Goal: Information Seeking & Learning: Learn about a topic

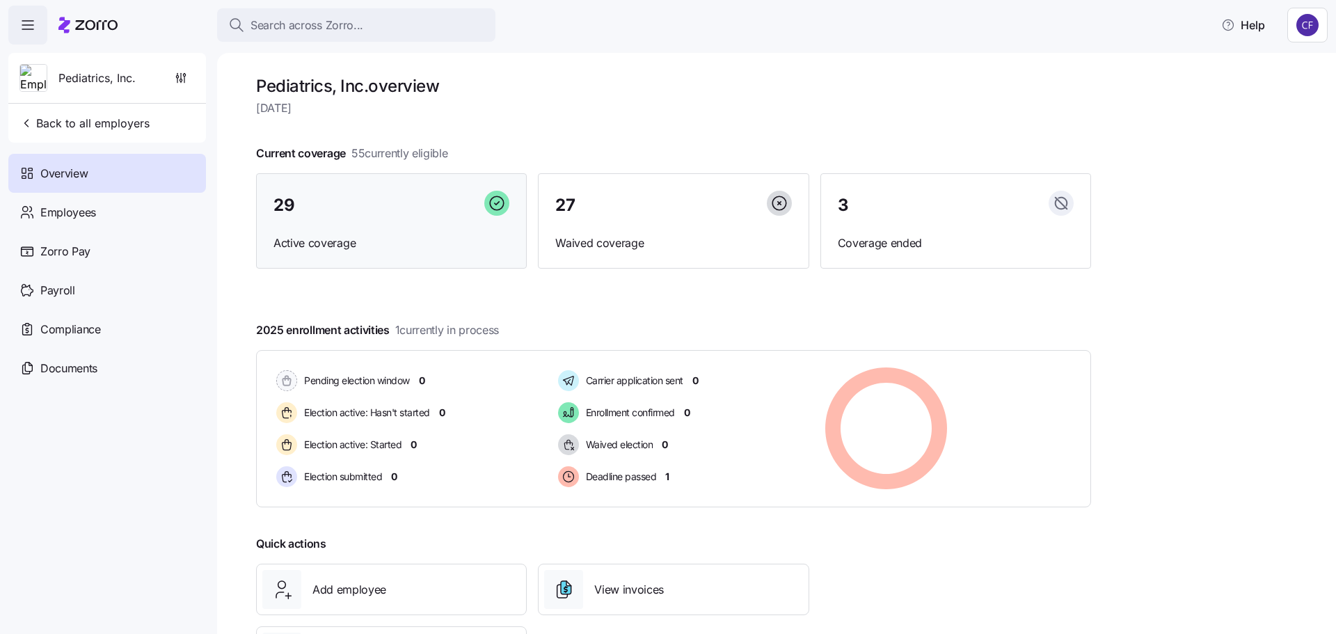
click at [322, 213] on div "29" at bounding box center [391, 206] width 236 height 30
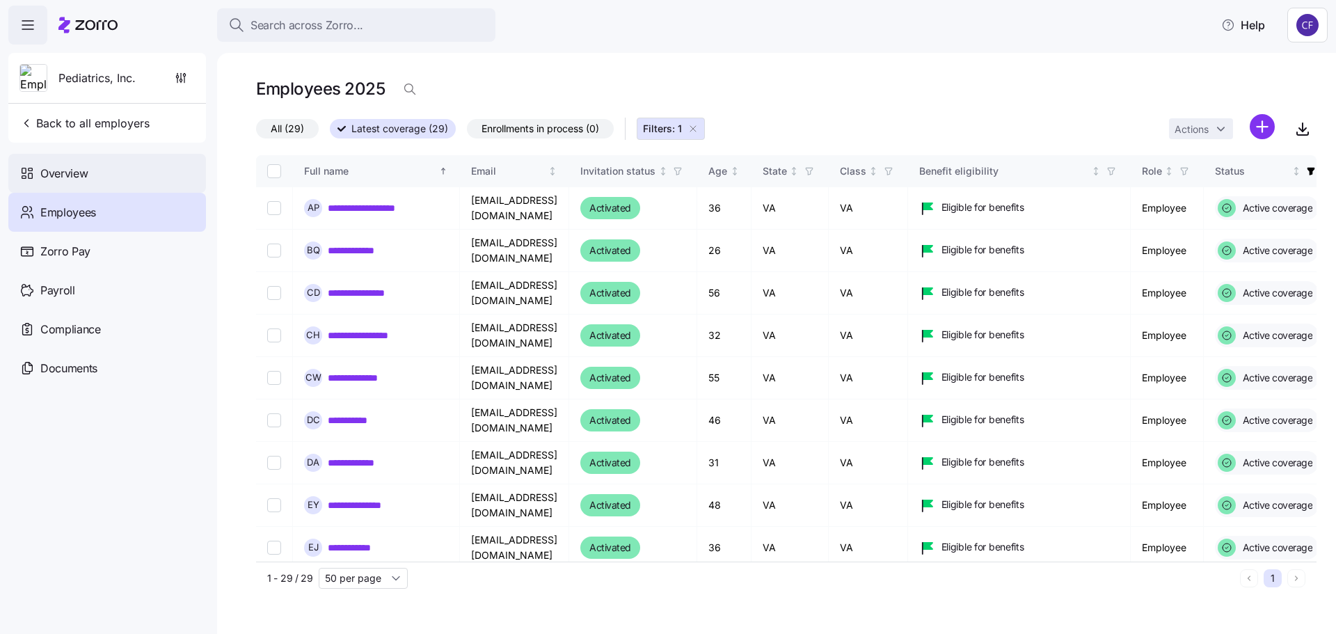
click at [78, 180] on span "Overview" at bounding box center [63, 173] width 47 height 17
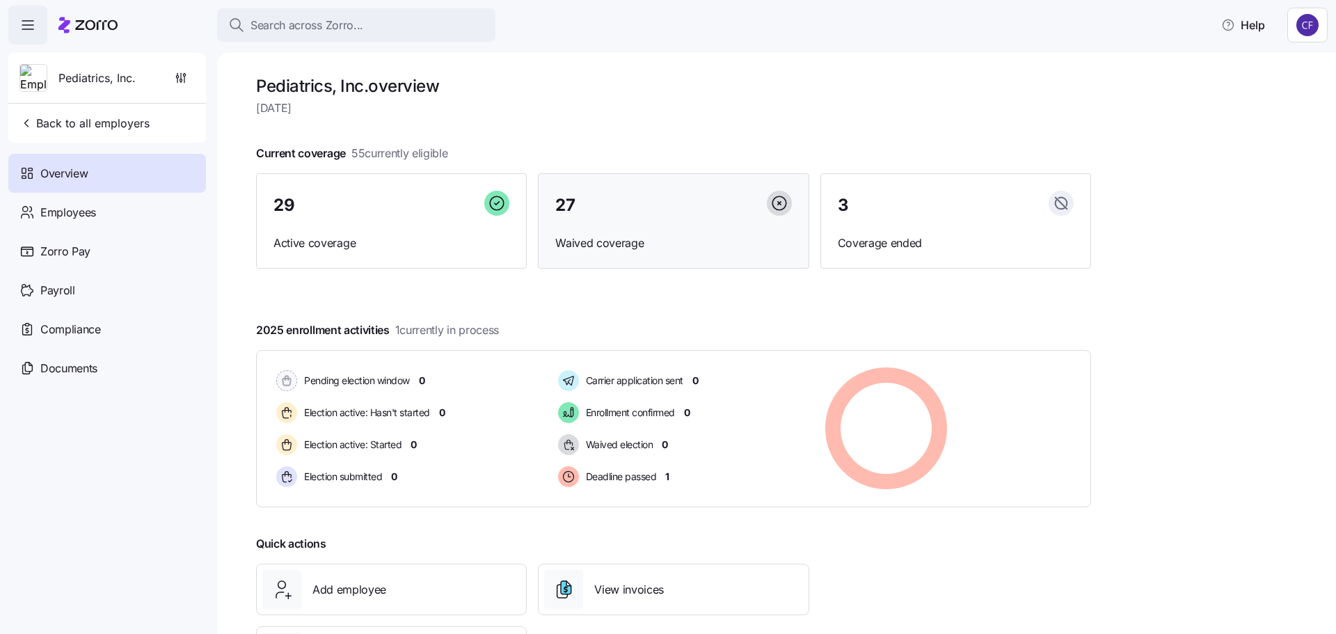
click at [644, 221] on div "27 Waived coverage" at bounding box center [673, 221] width 271 height 96
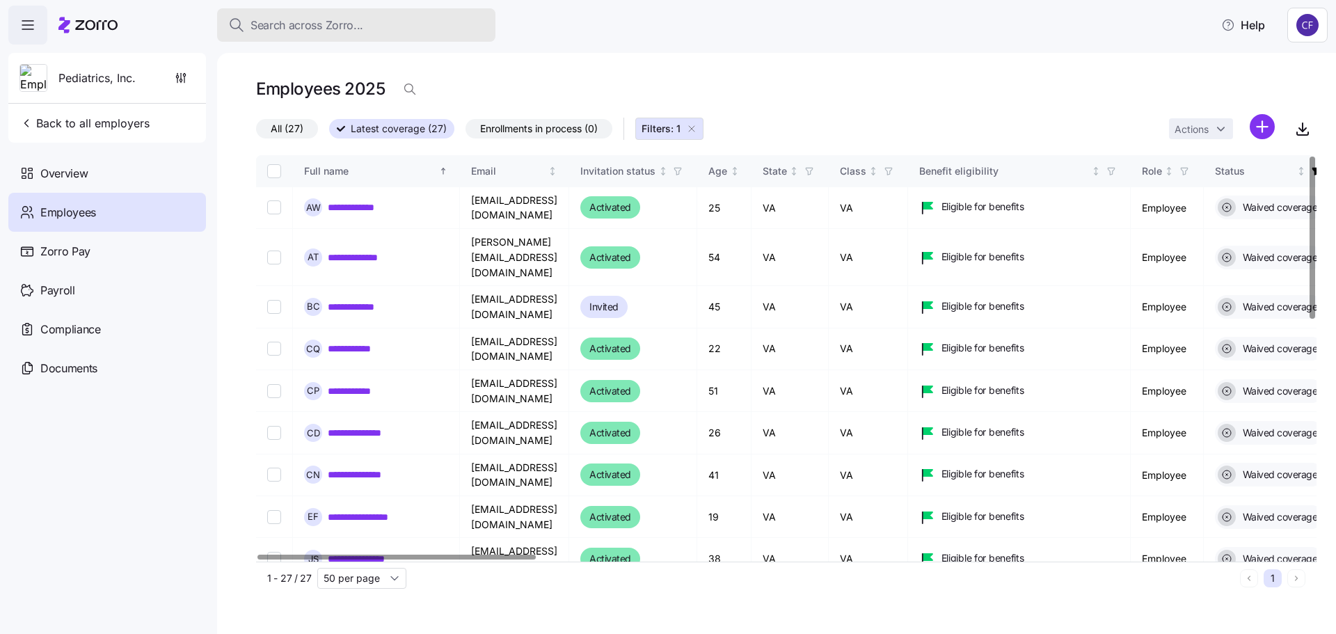
click at [296, 27] on span "Search across Zorro..." at bounding box center [307, 25] width 113 height 17
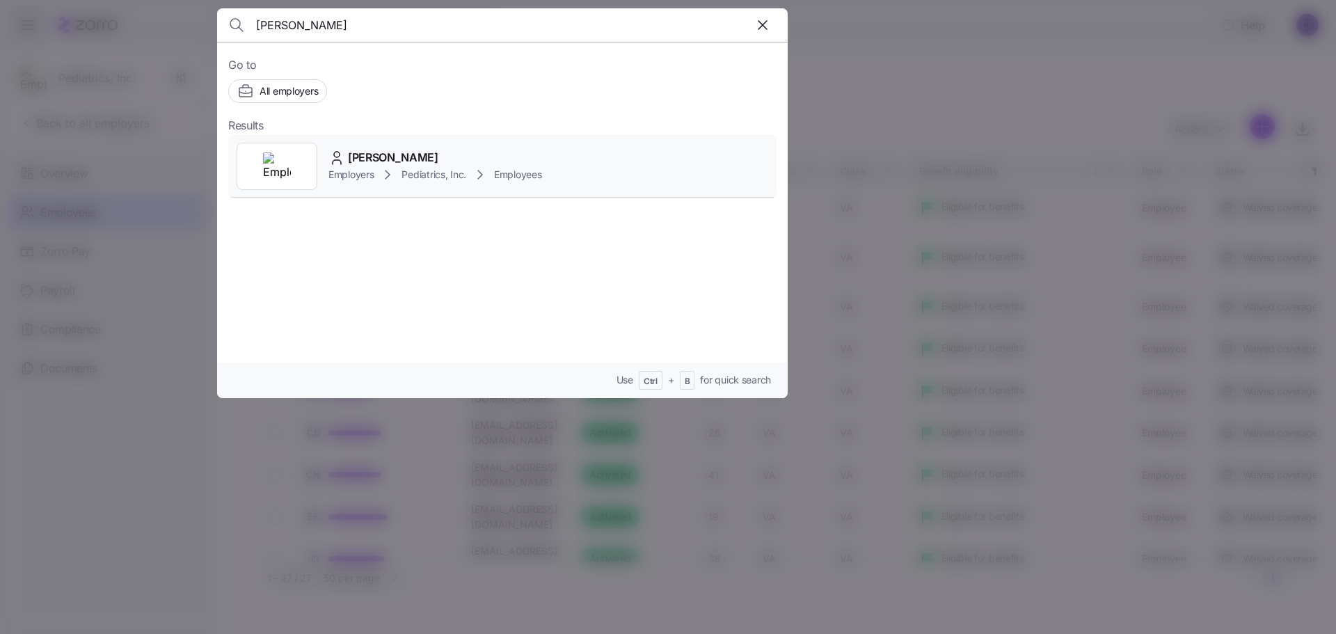
type input "[PERSON_NAME]"
click at [368, 150] on span "[PERSON_NAME]" at bounding box center [393, 157] width 90 height 17
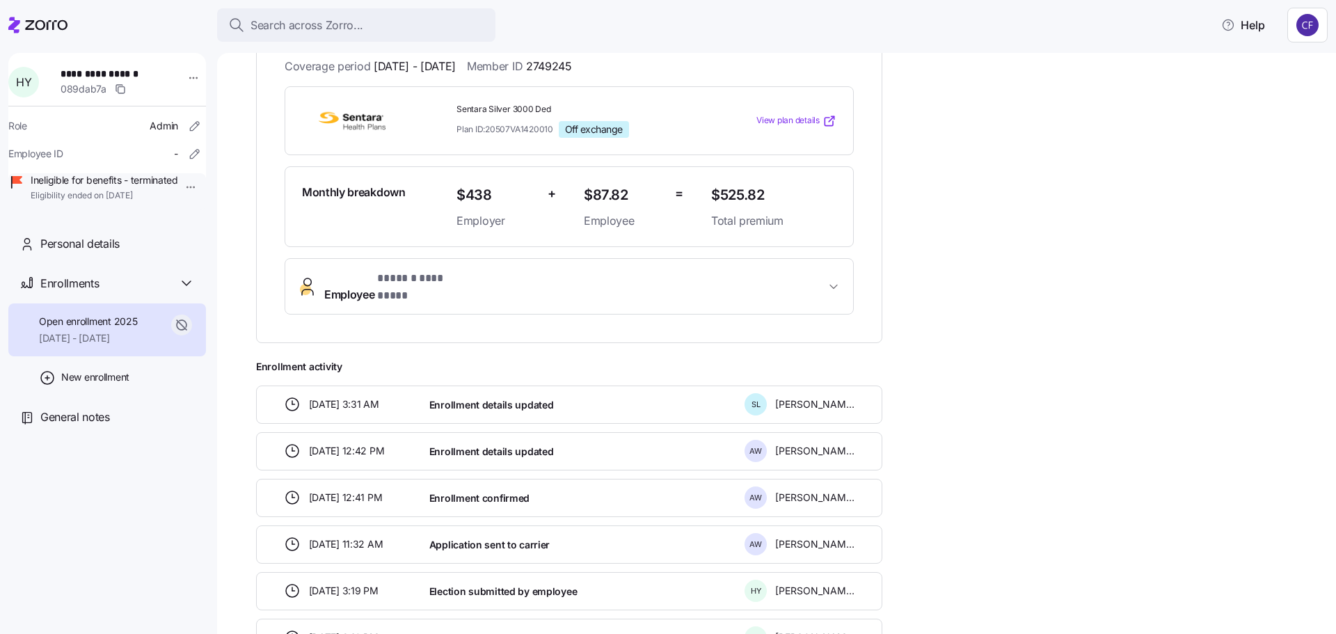
scroll to position [310, 0]
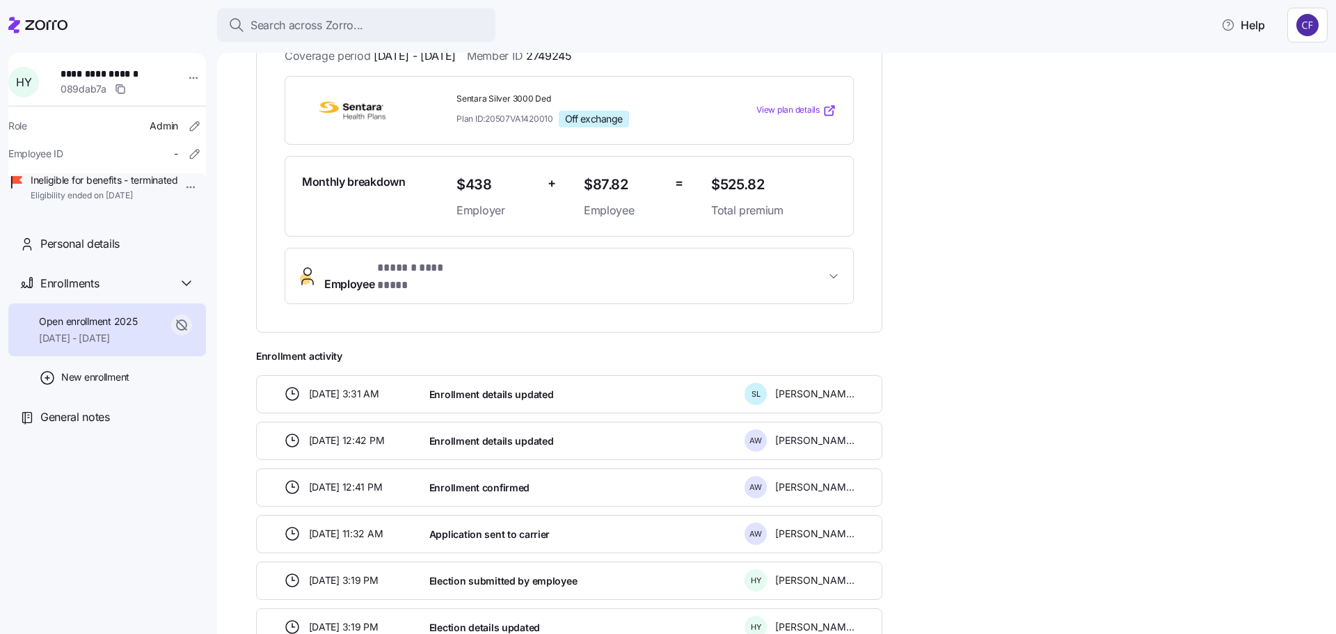
click at [379, 387] on span "[DATE] 3:31 AM" at bounding box center [344, 394] width 70 height 14
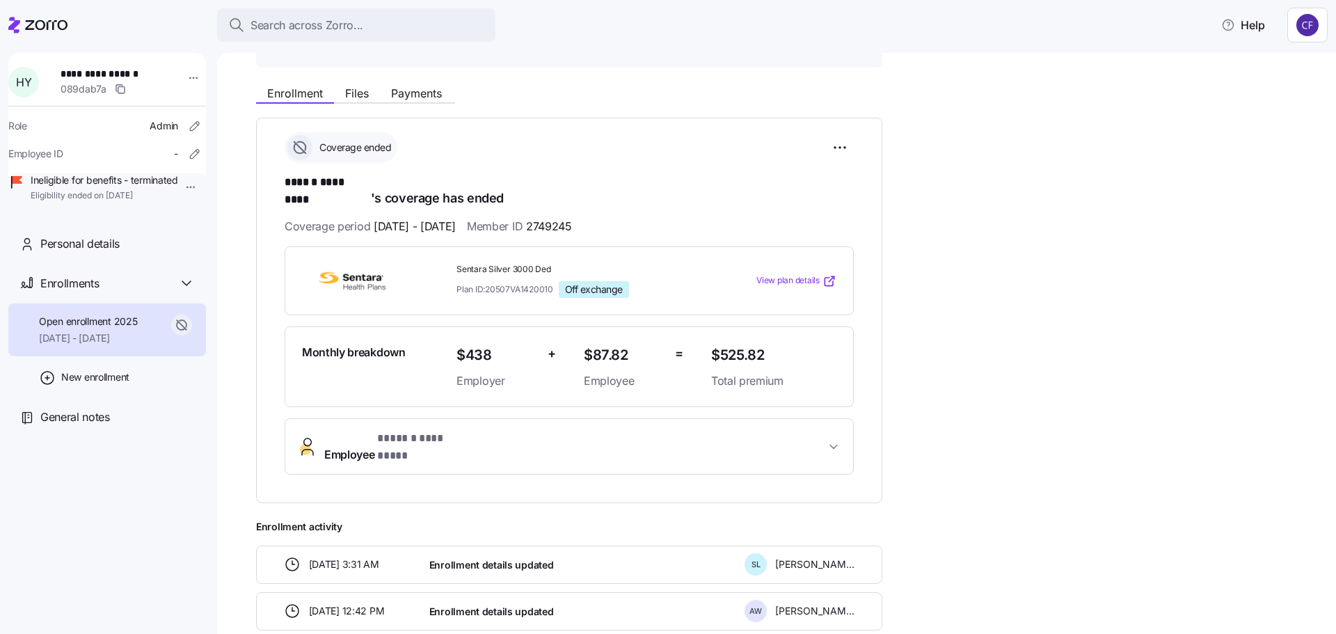
scroll to position [0, 0]
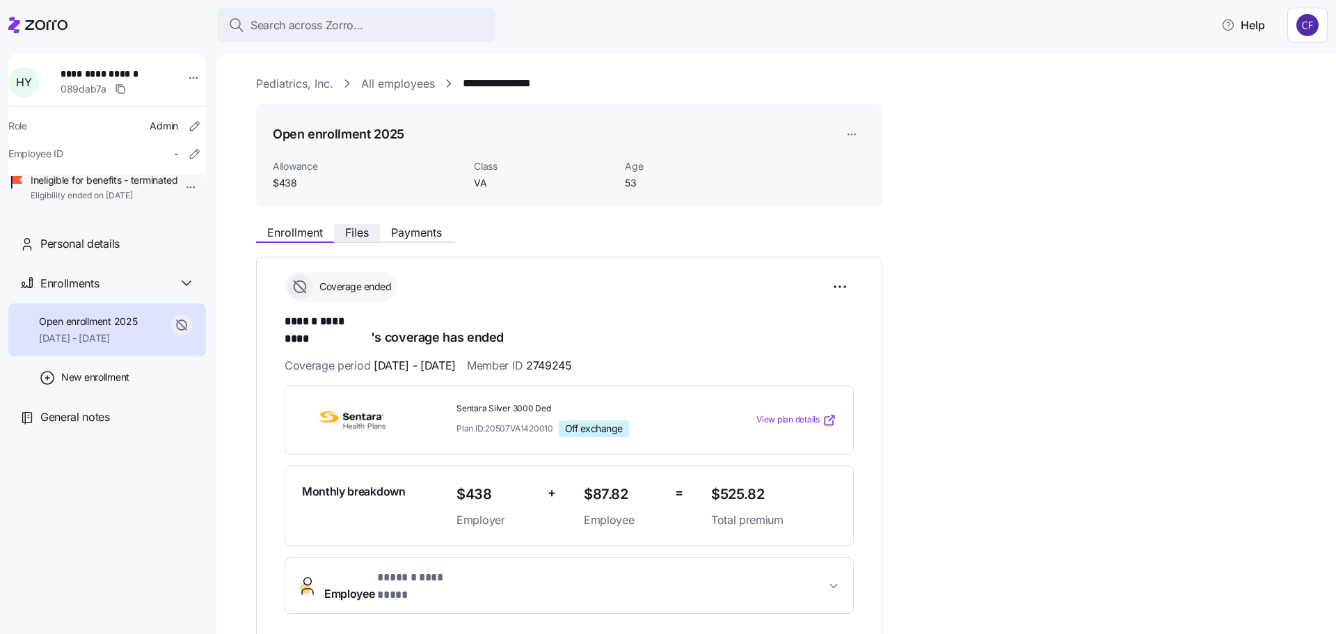
click at [360, 238] on span "Files" at bounding box center [357, 232] width 24 height 11
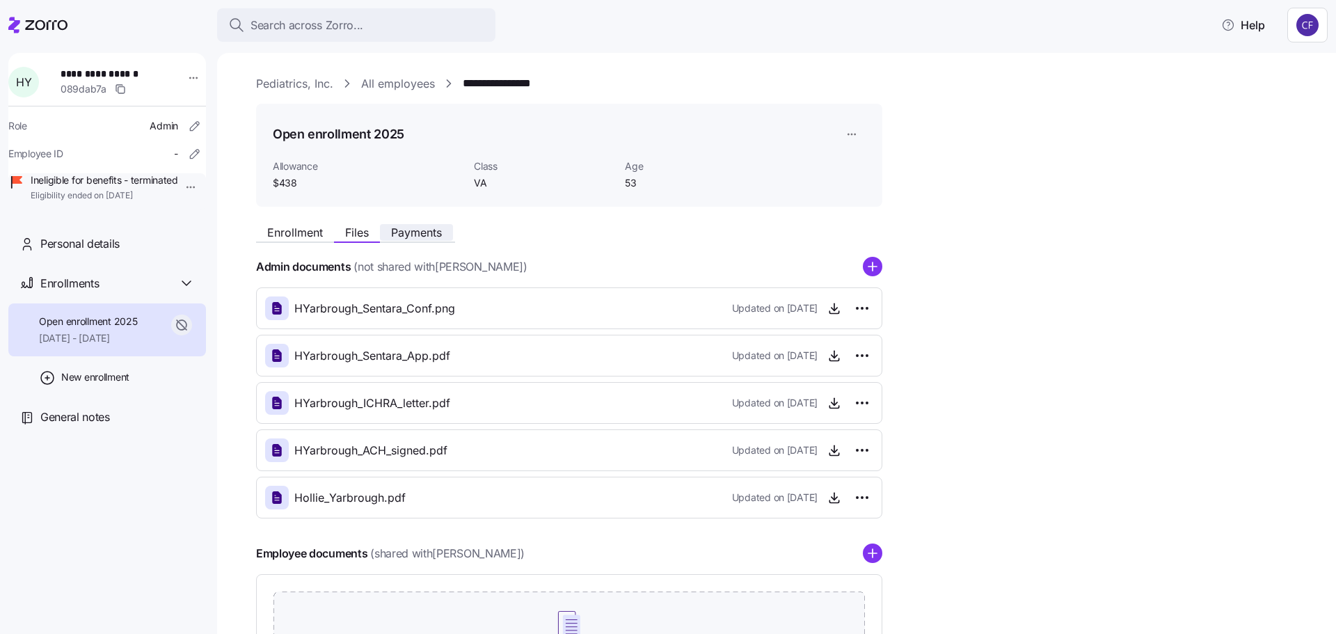
click at [418, 235] on span "Payments" at bounding box center [416, 232] width 51 height 11
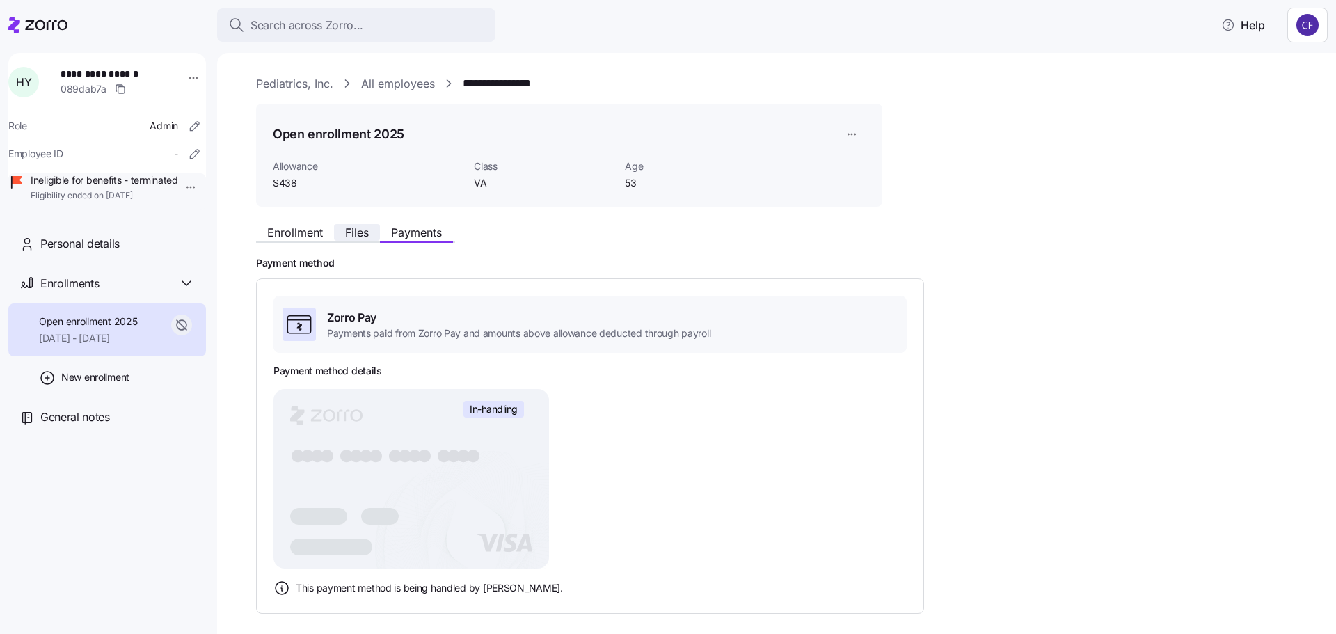
click at [358, 235] on span "Files" at bounding box center [357, 232] width 24 height 11
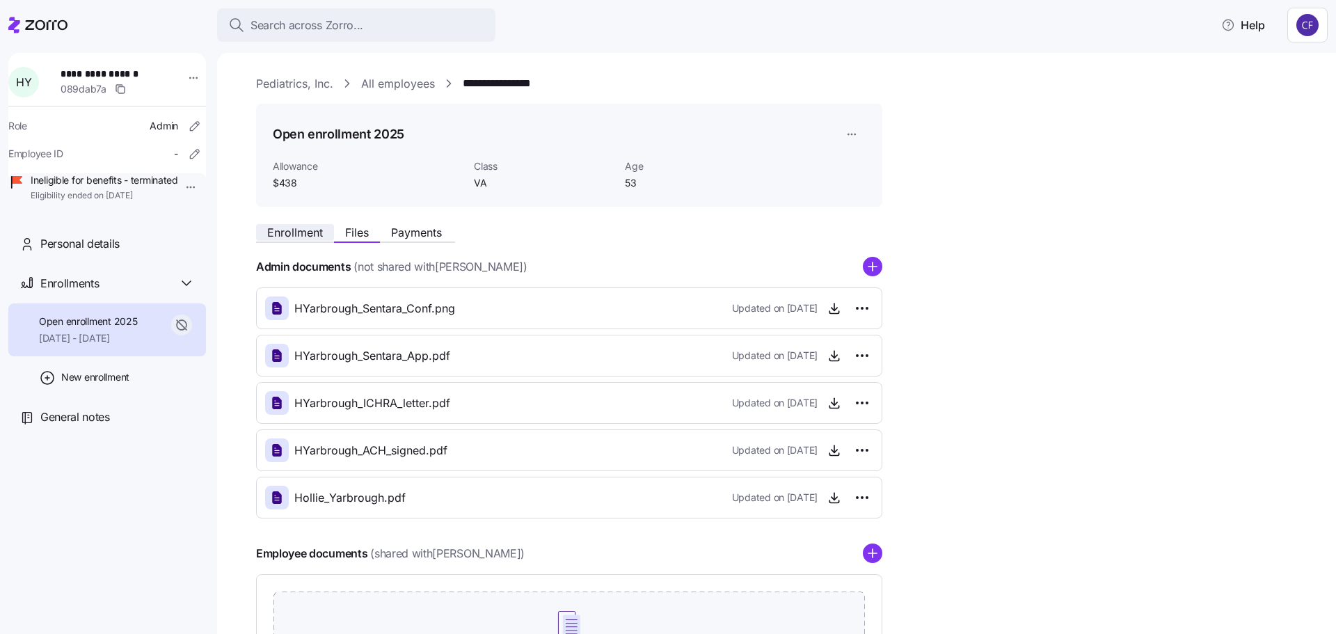
click at [299, 233] on span "Enrollment" at bounding box center [295, 232] width 56 height 11
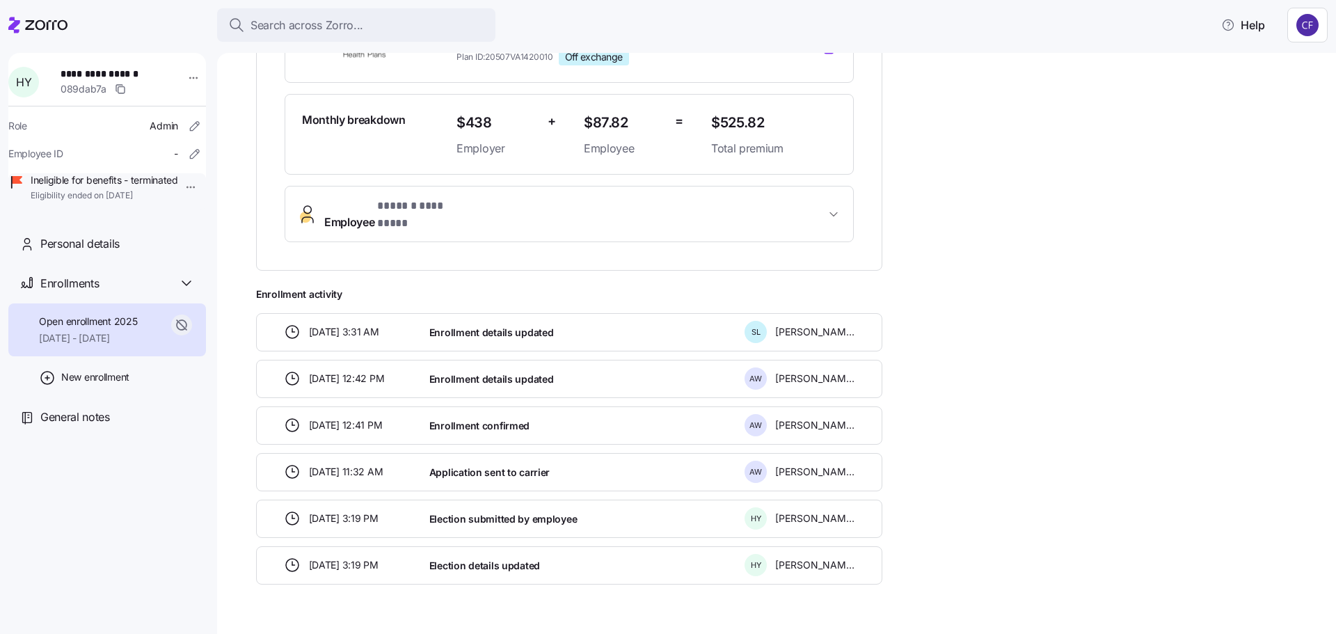
scroll to position [379, 0]
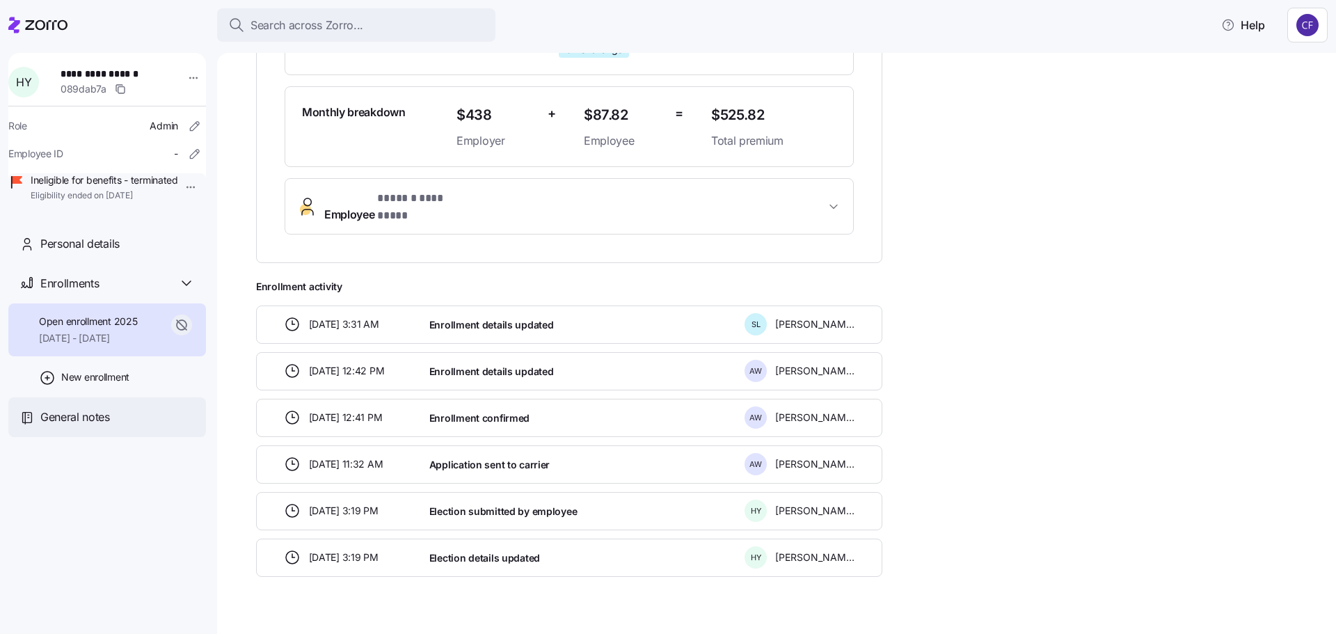
click at [90, 426] on span "General notes" at bounding box center [75, 416] width 70 height 17
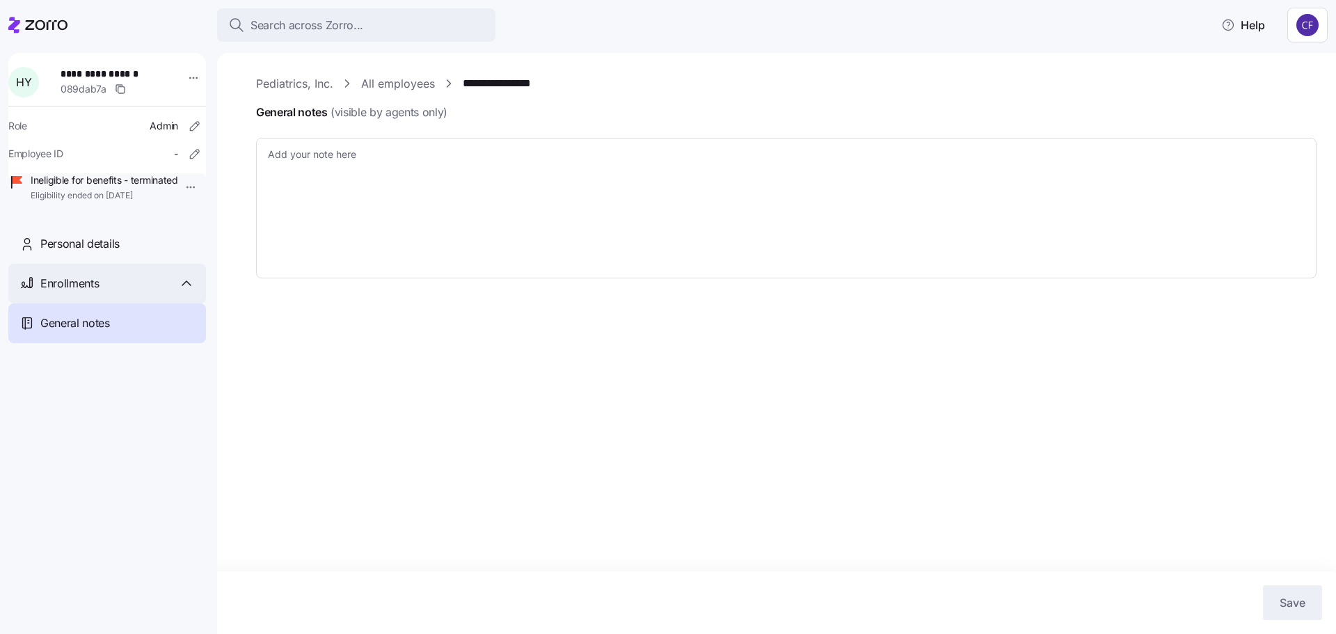
click at [69, 292] on span "Enrollments" at bounding box center [69, 283] width 58 height 17
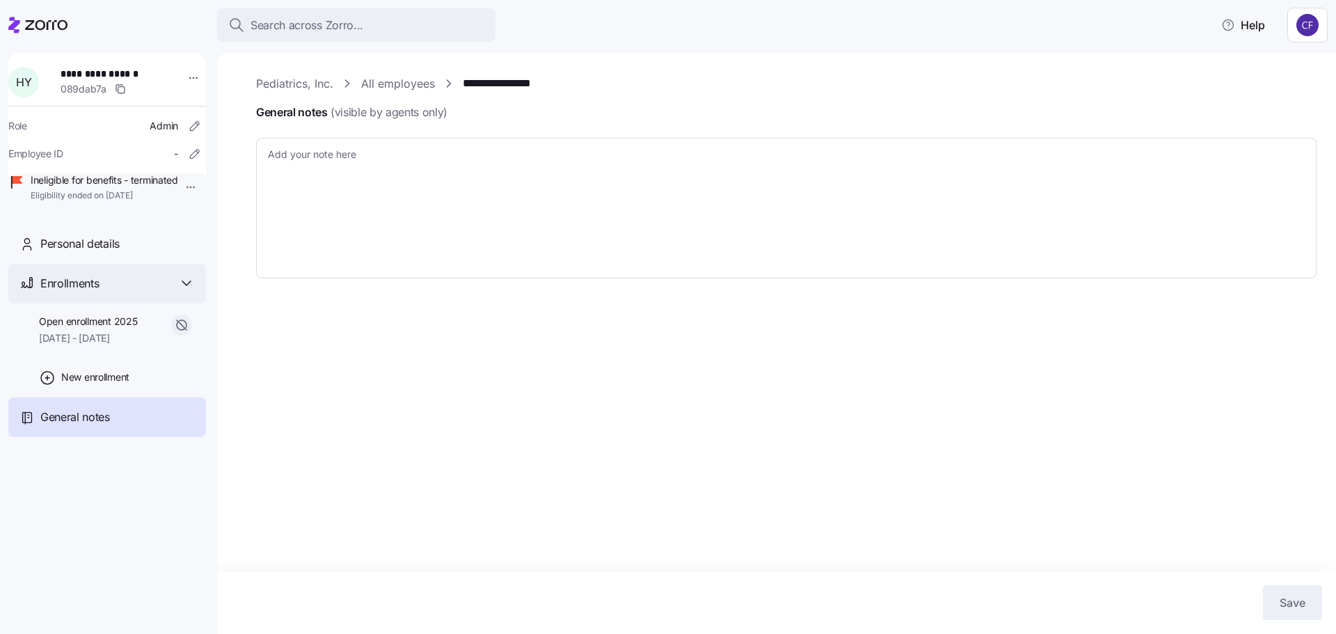
click at [68, 292] on span "Enrollments" at bounding box center [69, 283] width 58 height 17
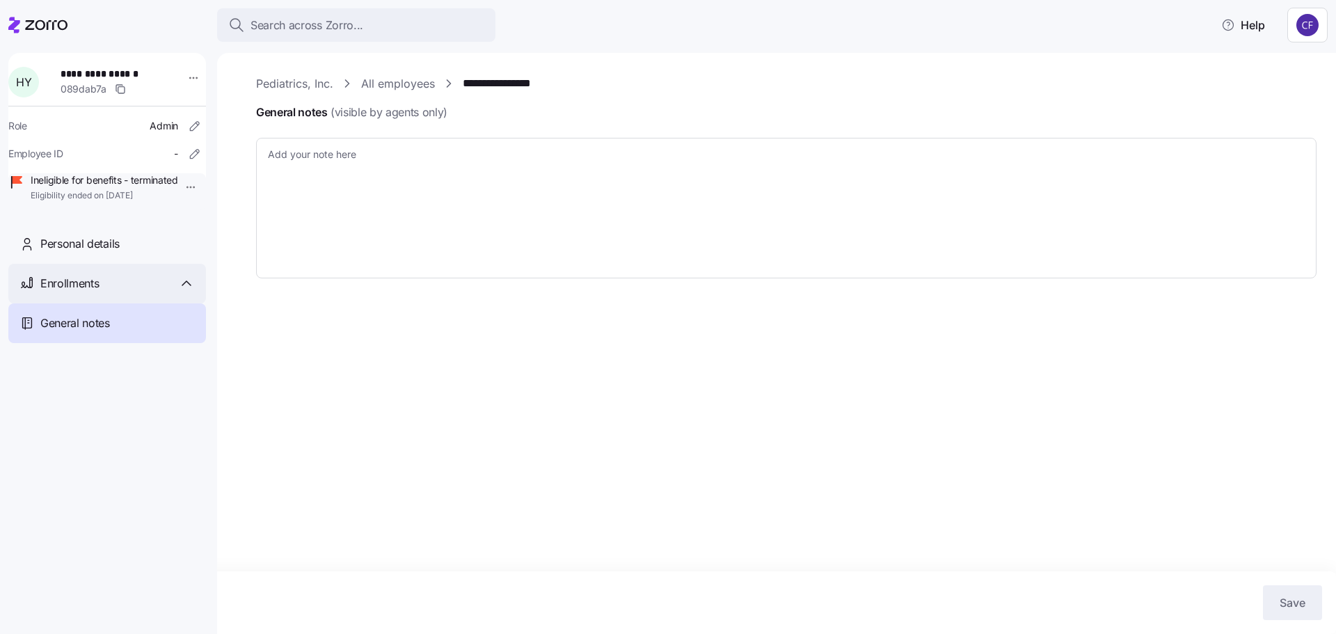
click at [68, 292] on span "Enrollments" at bounding box center [69, 283] width 58 height 17
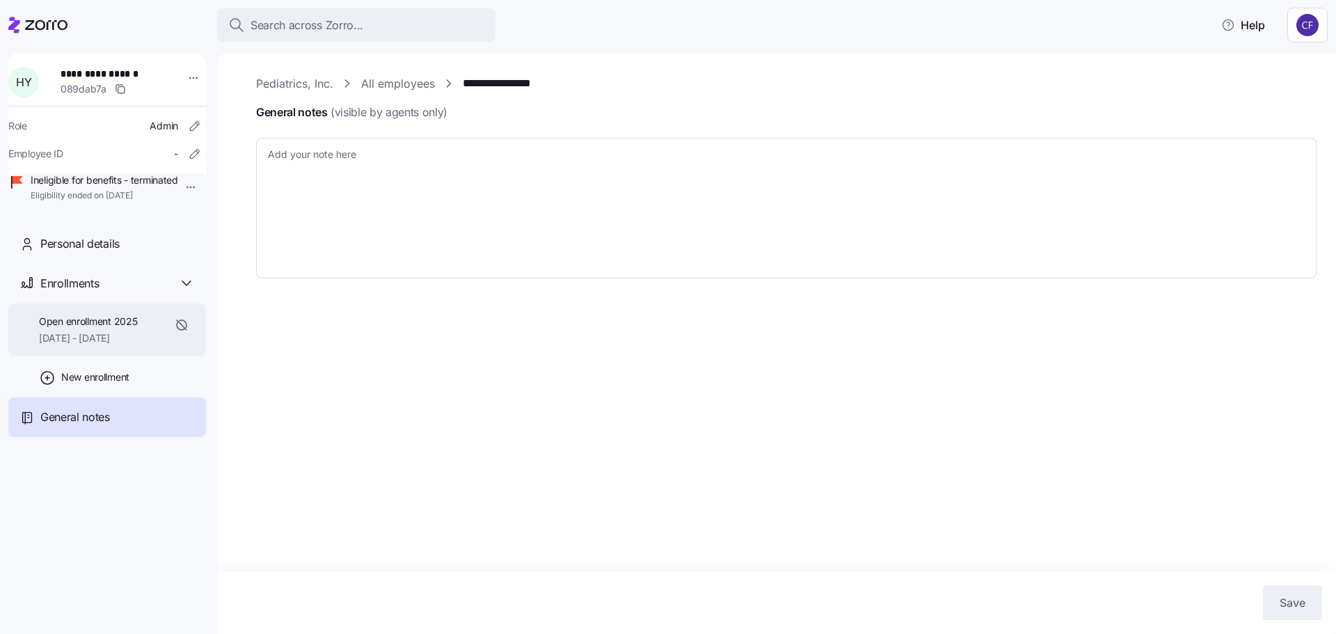
click at [77, 328] on span "Open enrollment 2025" at bounding box center [88, 322] width 98 height 14
type textarea "x"
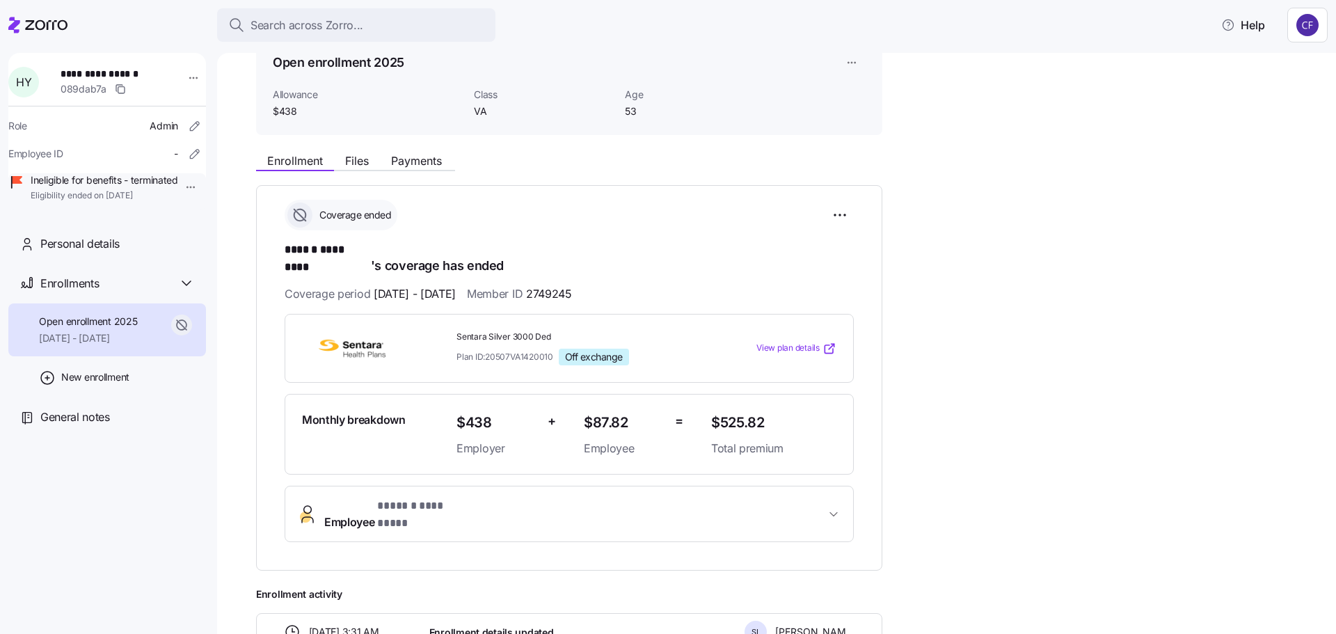
scroll to position [139, 0]
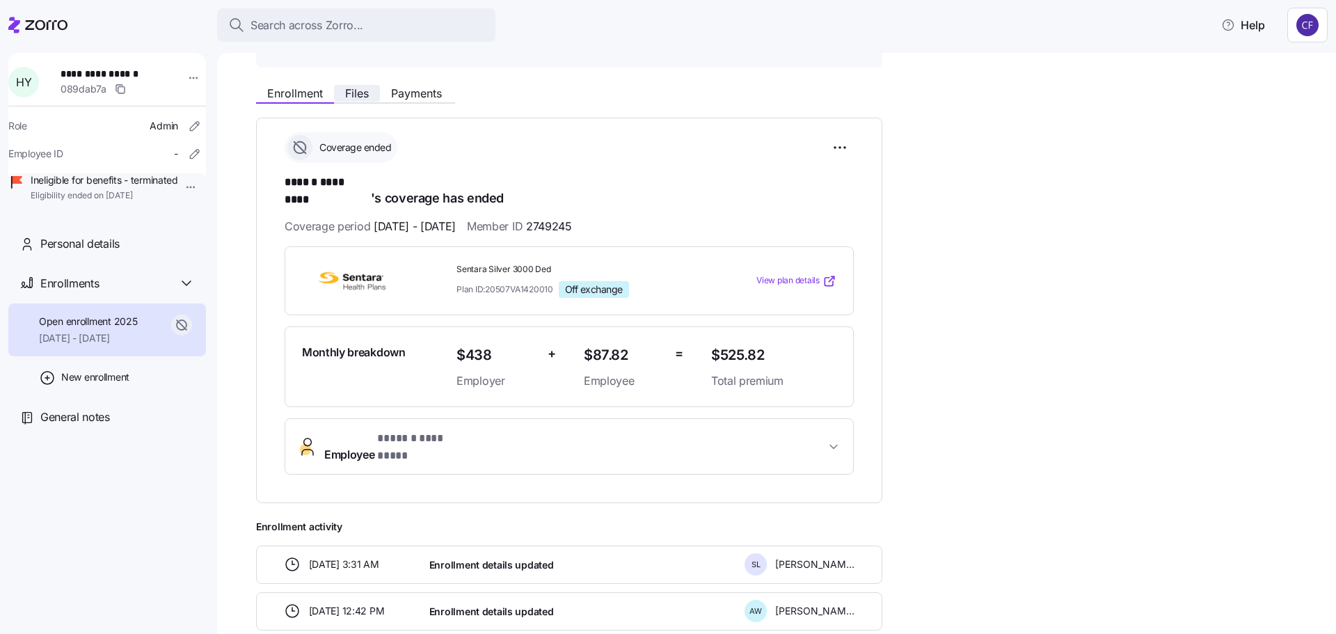
click at [353, 96] on span "Files" at bounding box center [357, 93] width 24 height 11
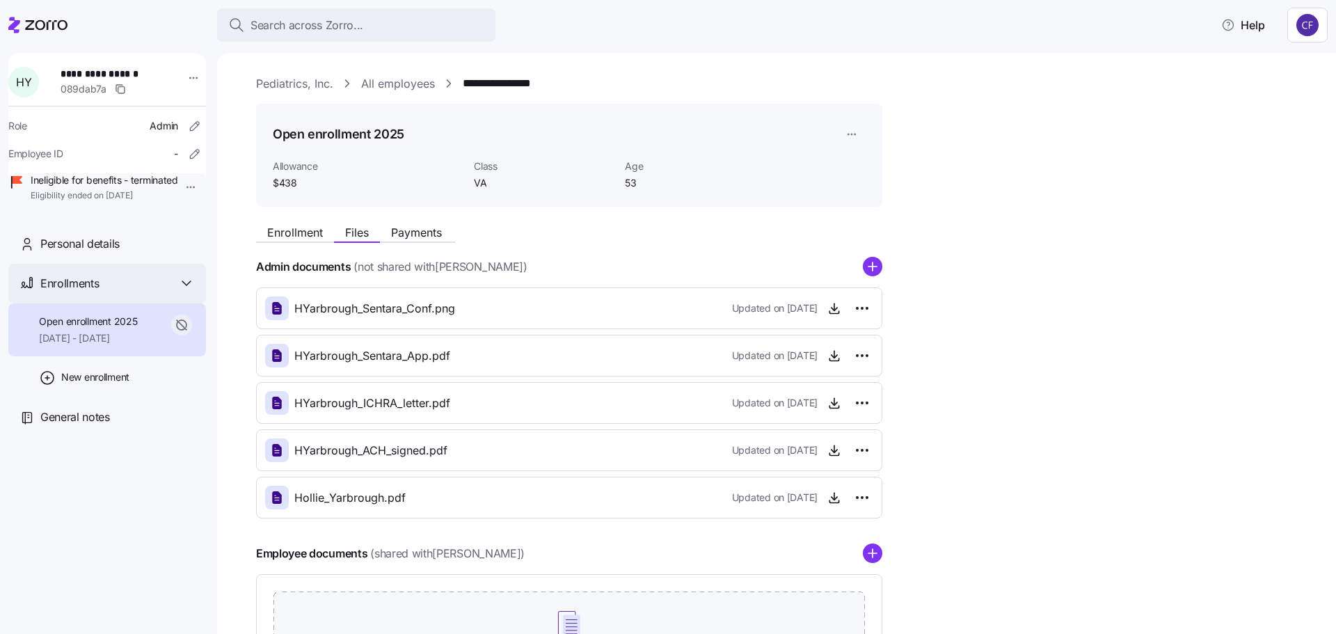
click at [81, 292] on span "Enrollments" at bounding box center [69, 283] width 58 height 17
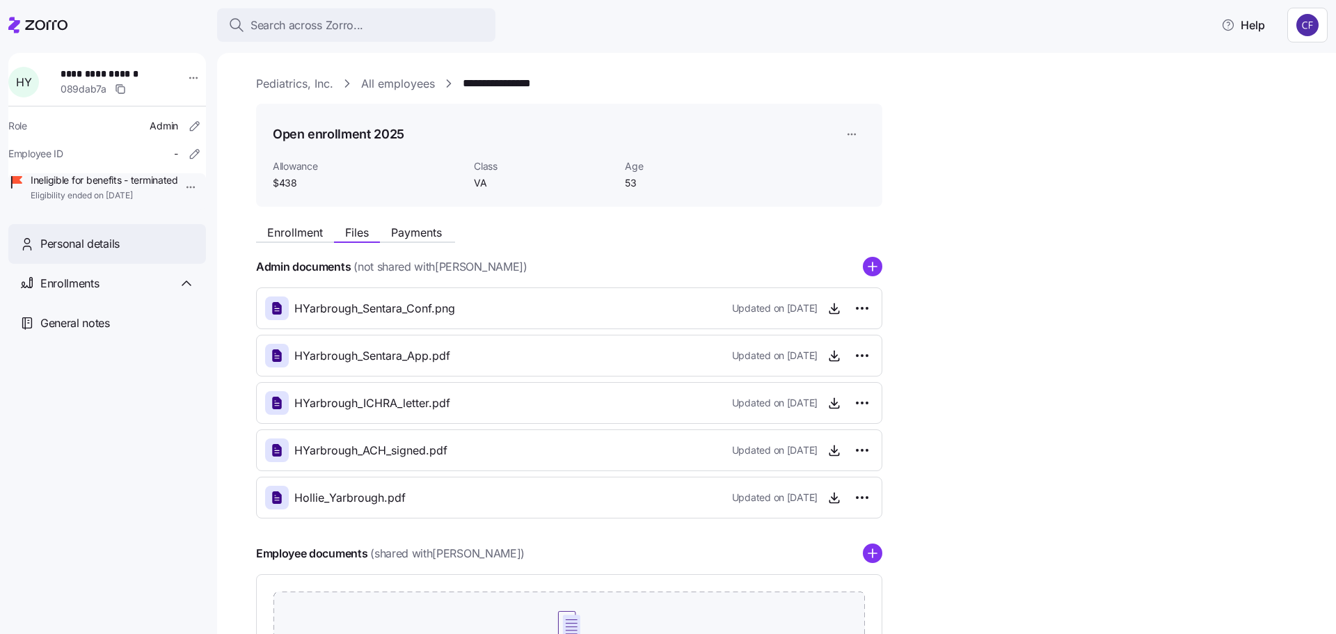
click at [87, 253] on span "Personal details" at bounding box center [79, 243] width 79 height 17
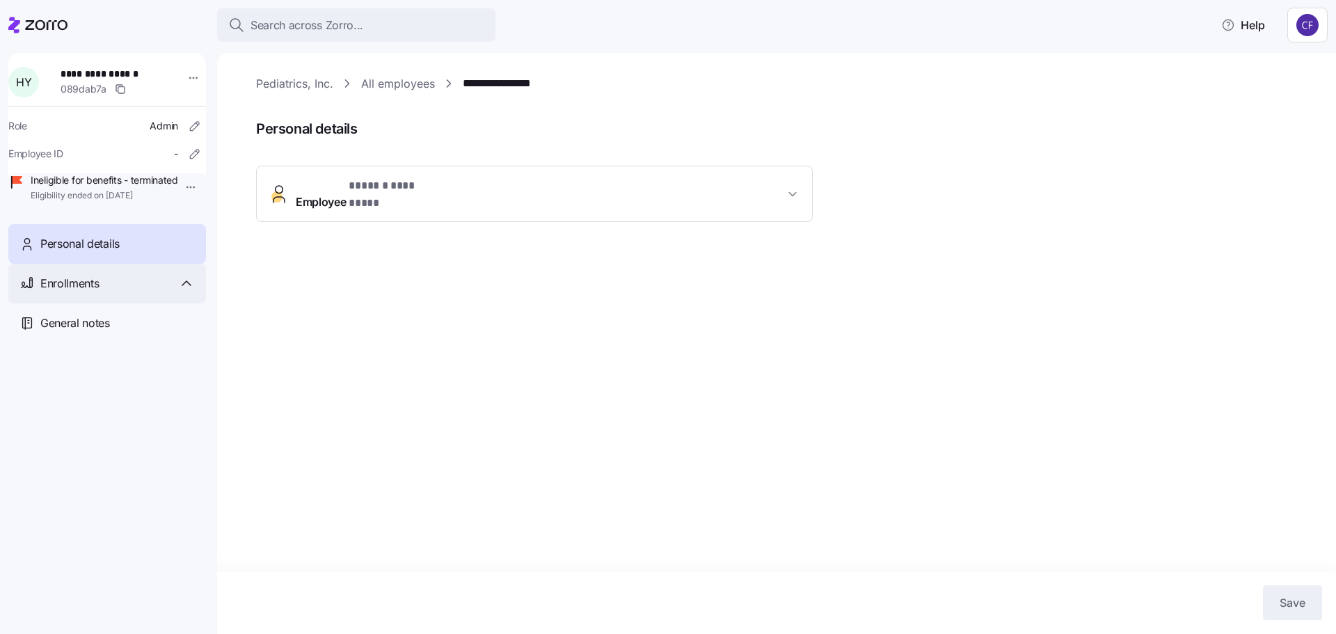
click at [61, 292] on span "Enrollments" at bounding box center [69, 283] width 58 height 17
click at [74, 345] on span "[DATE] - [DATE]" at bounding box center [88, 338] width 98 height 14
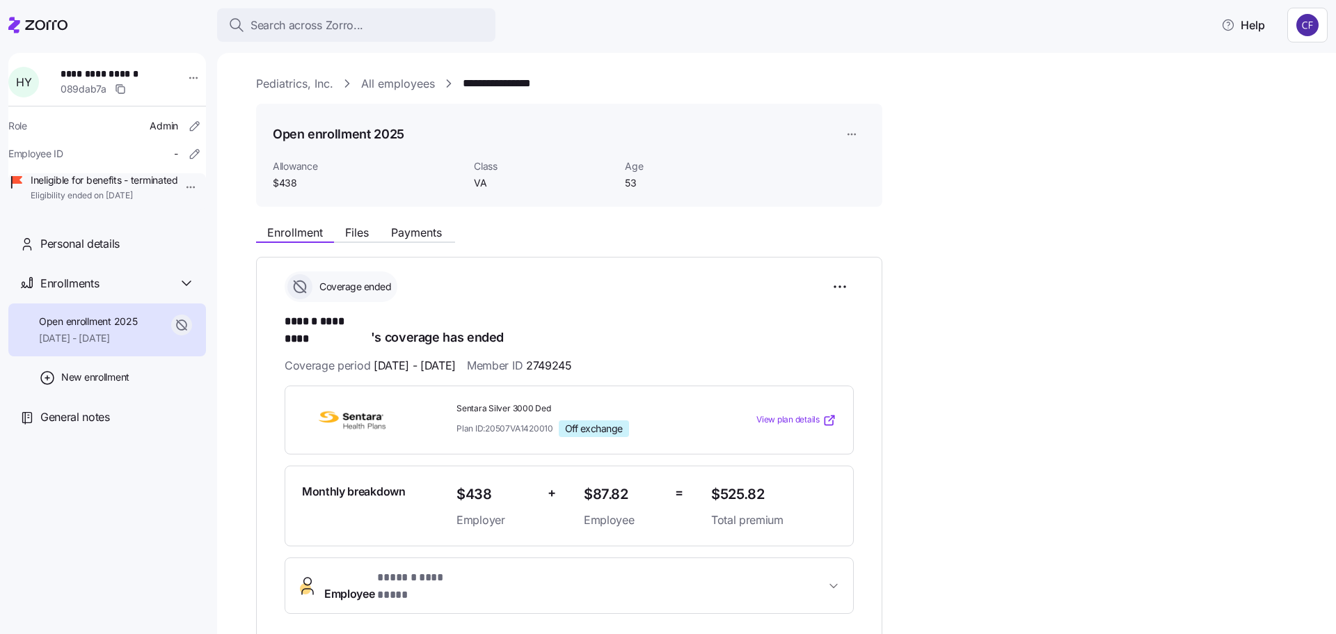
click at [413, 86] on link "All employees" at bounding box center [398, 83] width 74 height 17
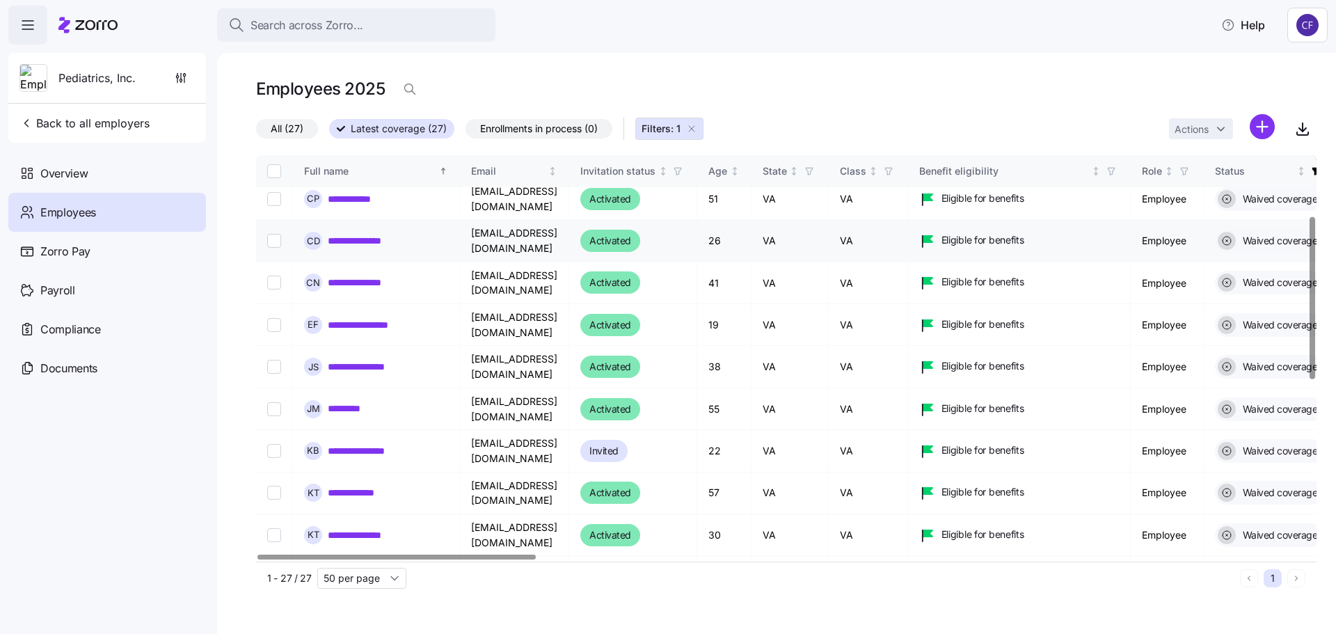
scroll to position [209, 0]
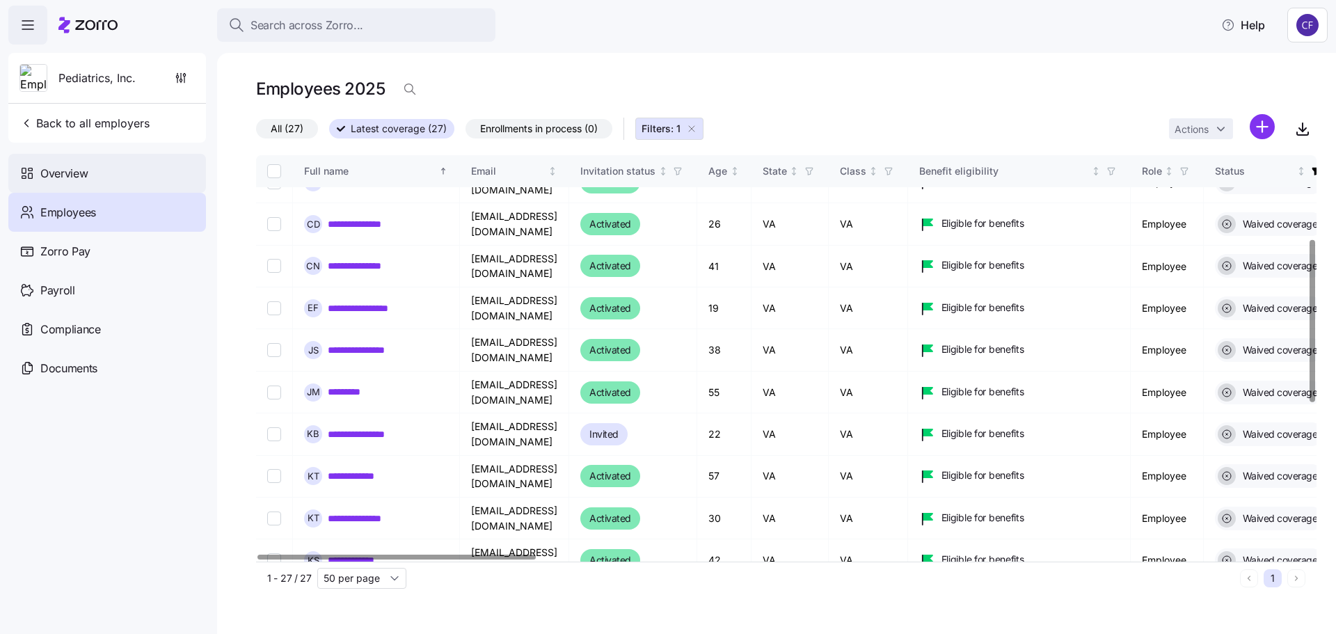
click at [61, 177] on span "Overview" at bounding box center [63, 173] width 47 height 17
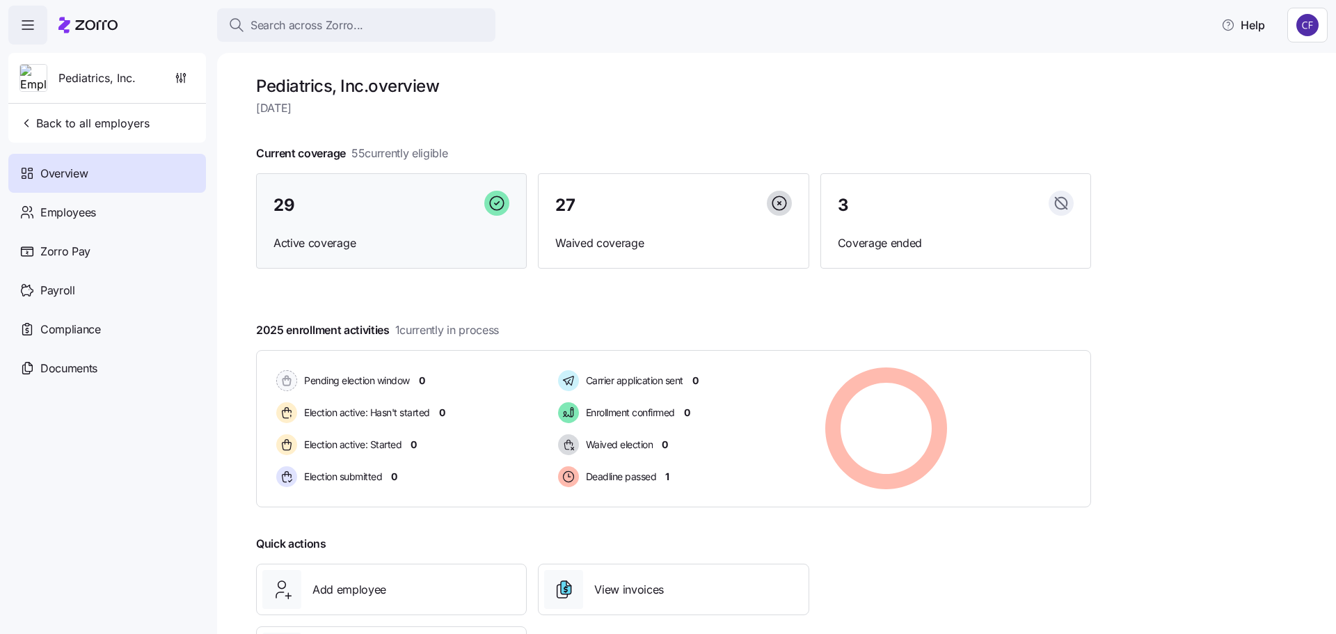
click at [367, 223] on div "29 Active coverage" at bounding box center [391, 221] width 271 height 96
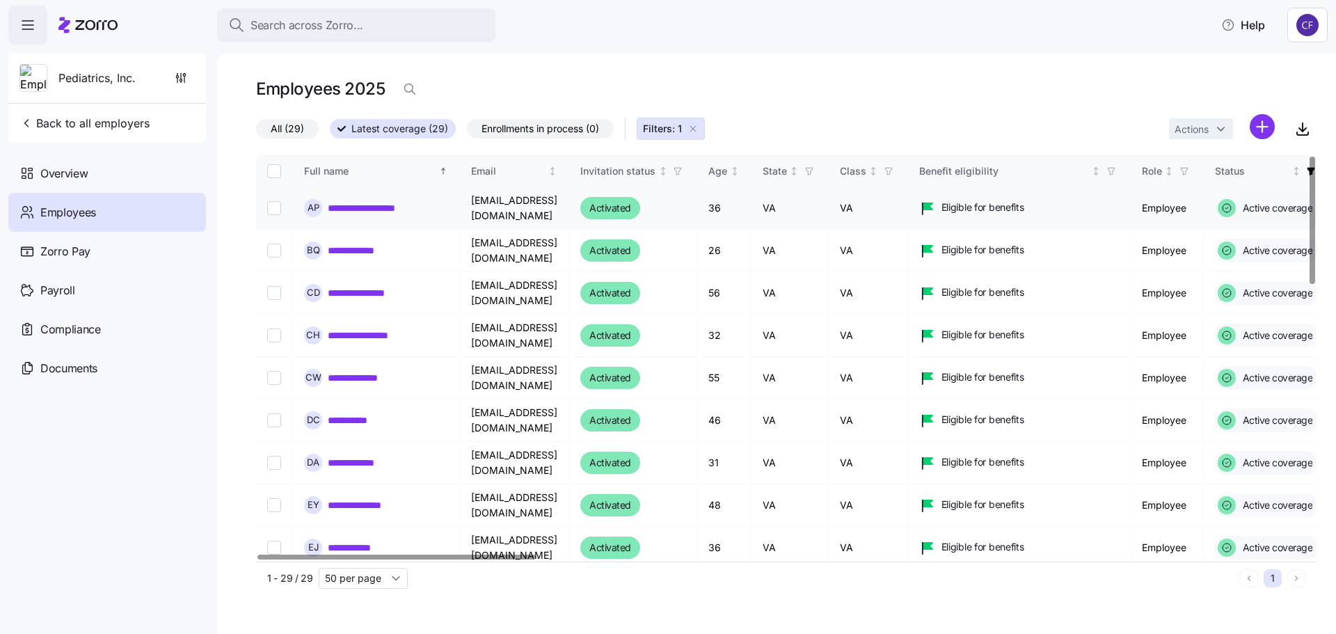
click at [380, 209] on link "**********" at bounding box center [385, 208] width 115 height 14
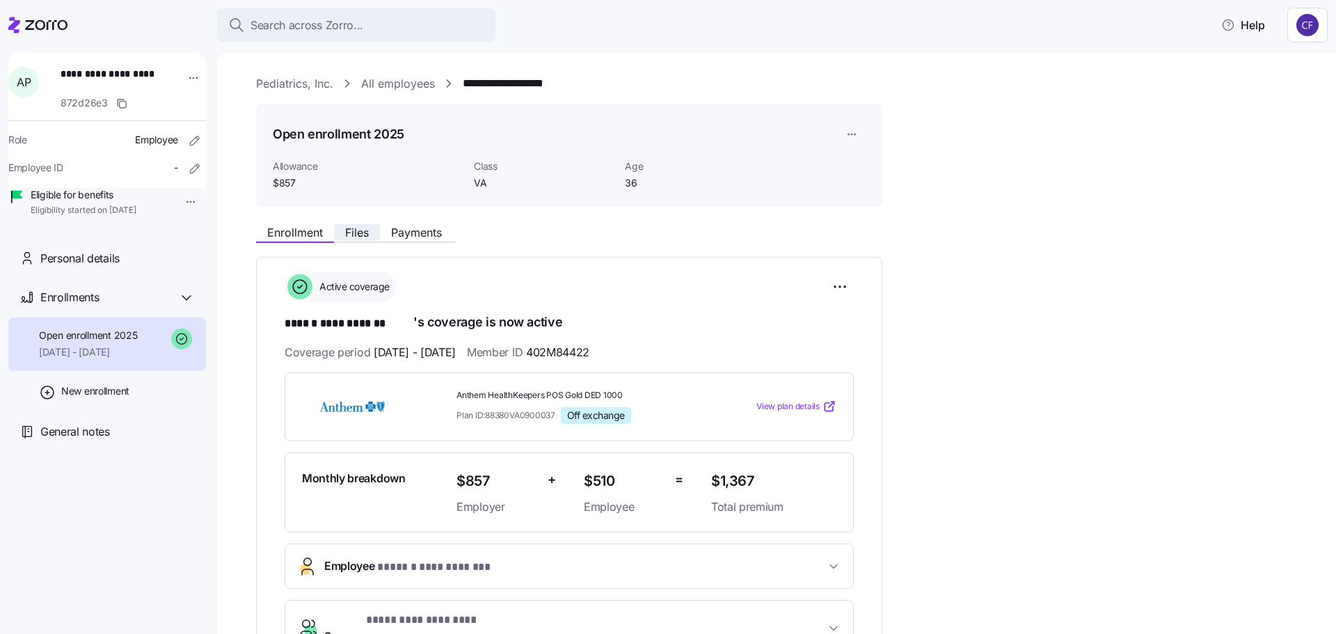
click at [357, 235] on span "Files" at bounding box center [357, 232] width 24 height 11
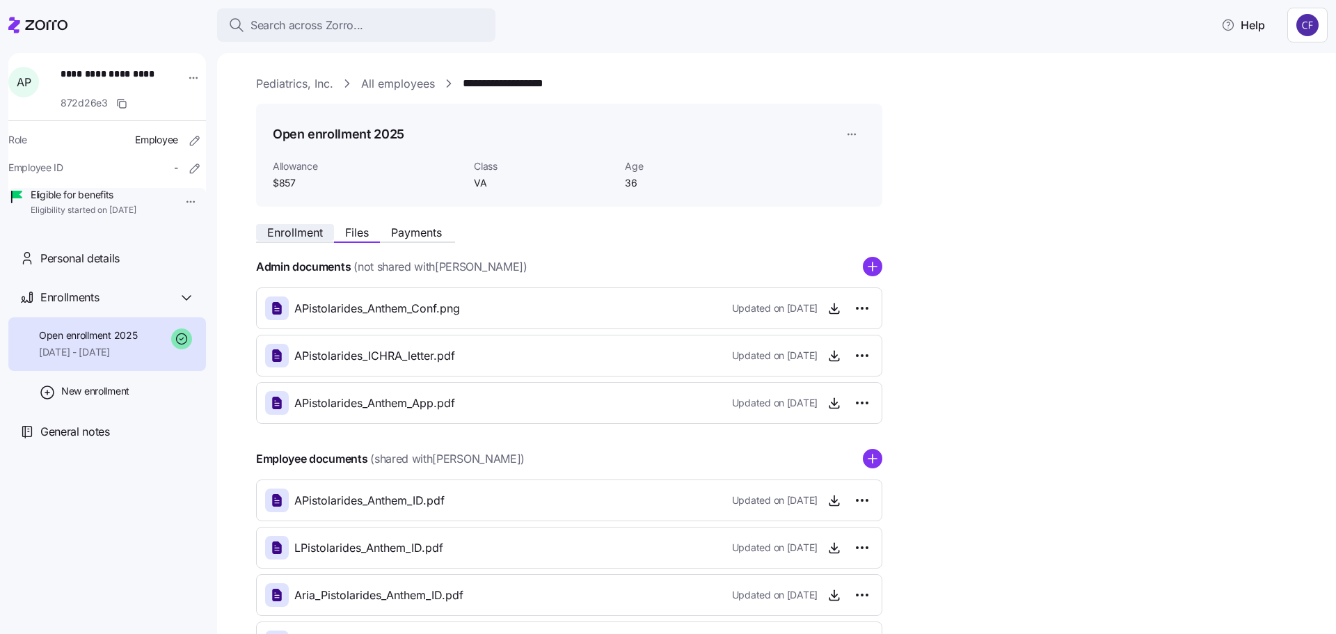
click at [291, 236] on span "Enrollment" at bounding box center [295, 232] width 56 height 11
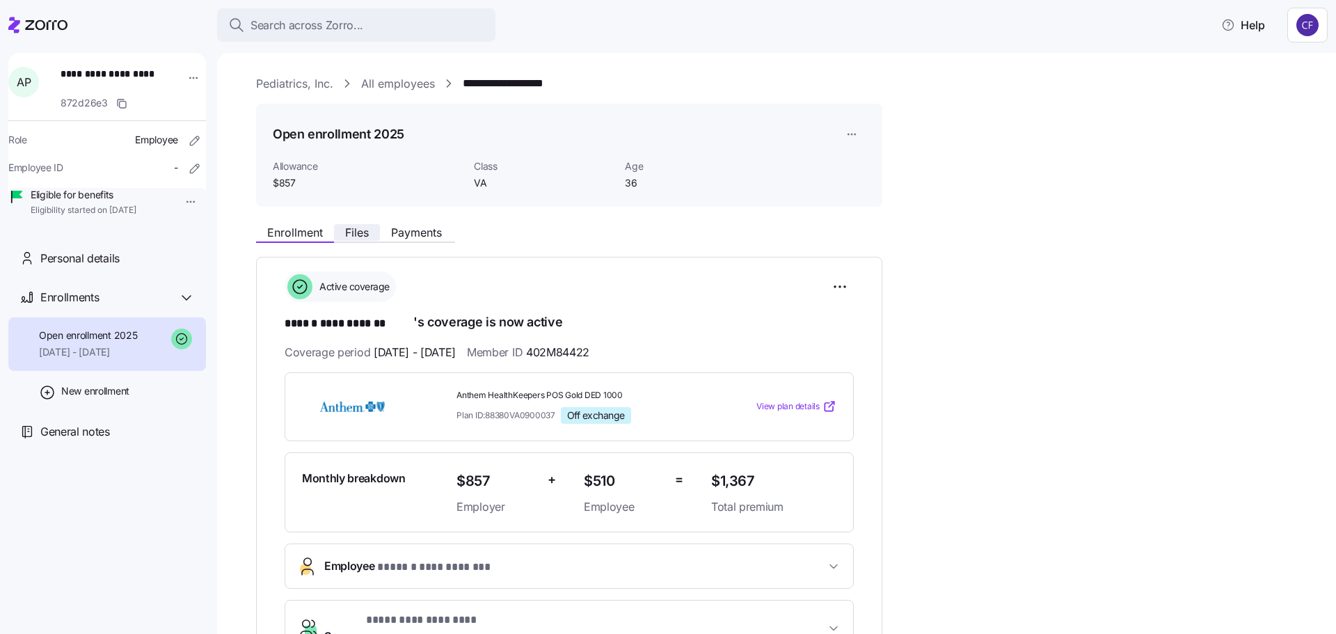
click at [358, 234] on span "Files" at bounding box center [357, 232] width 24 height 11
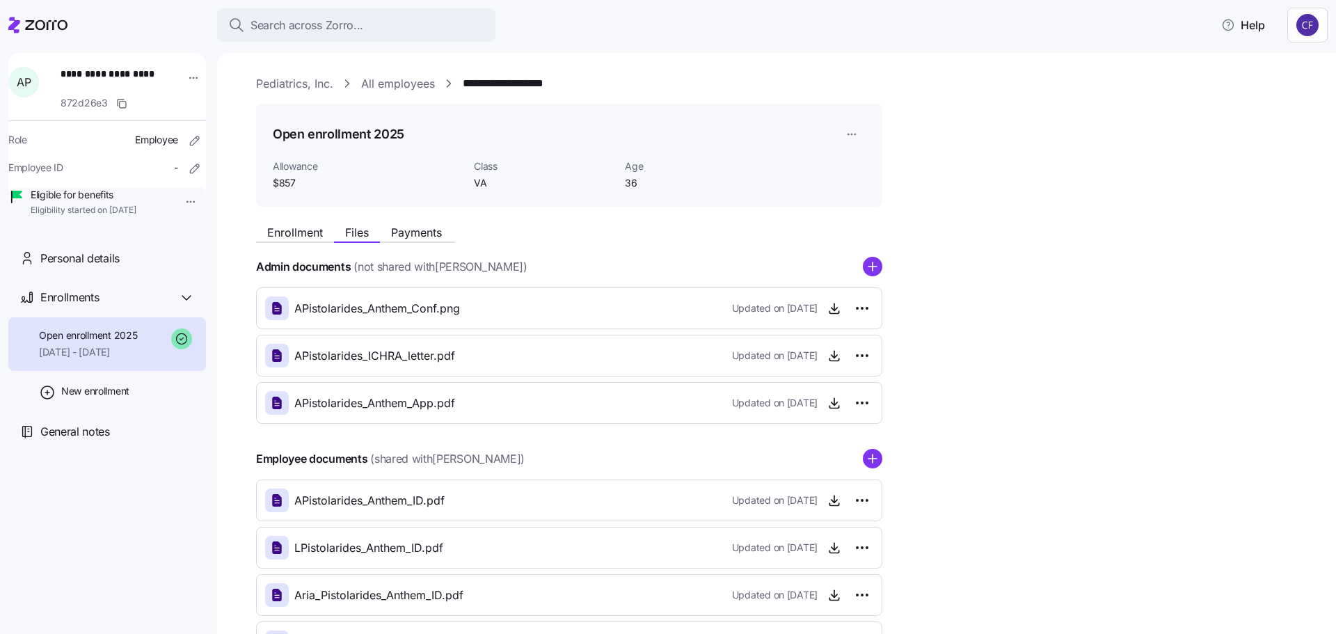
click at [413, 87] on link "All employees" at bounding box center [398, 83] width 74 height 17
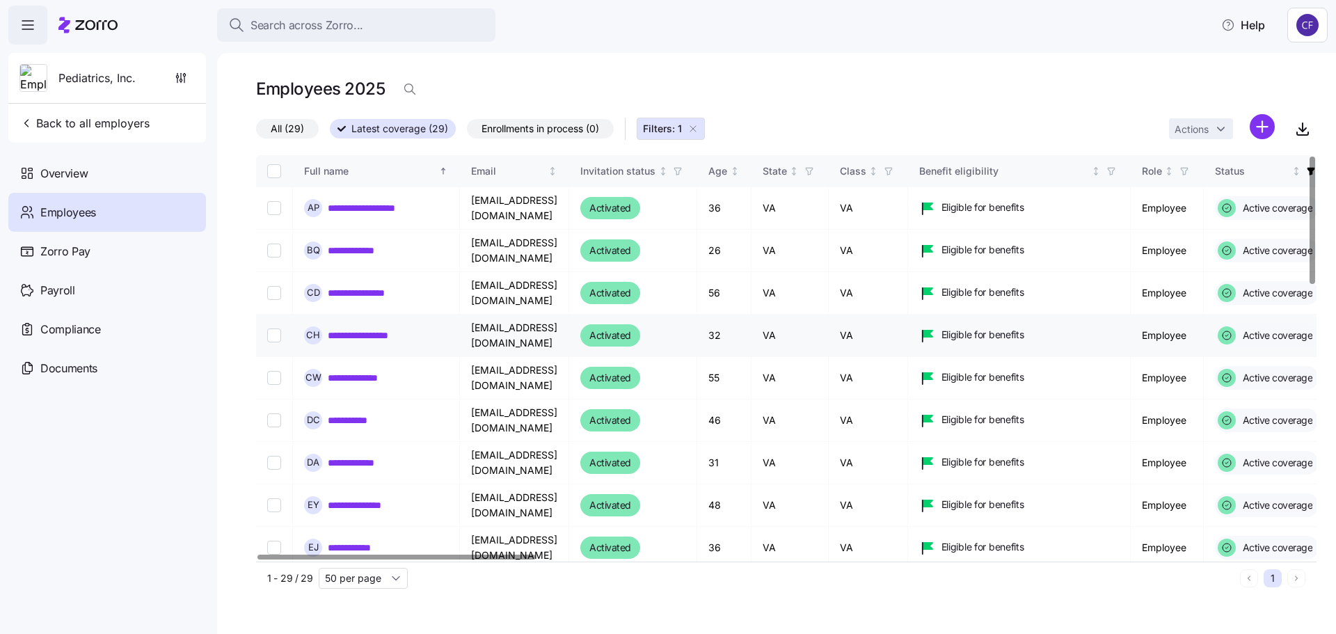
click at [363, 336] on link "**********" at bounding box center [370, 335] width 84 height 14
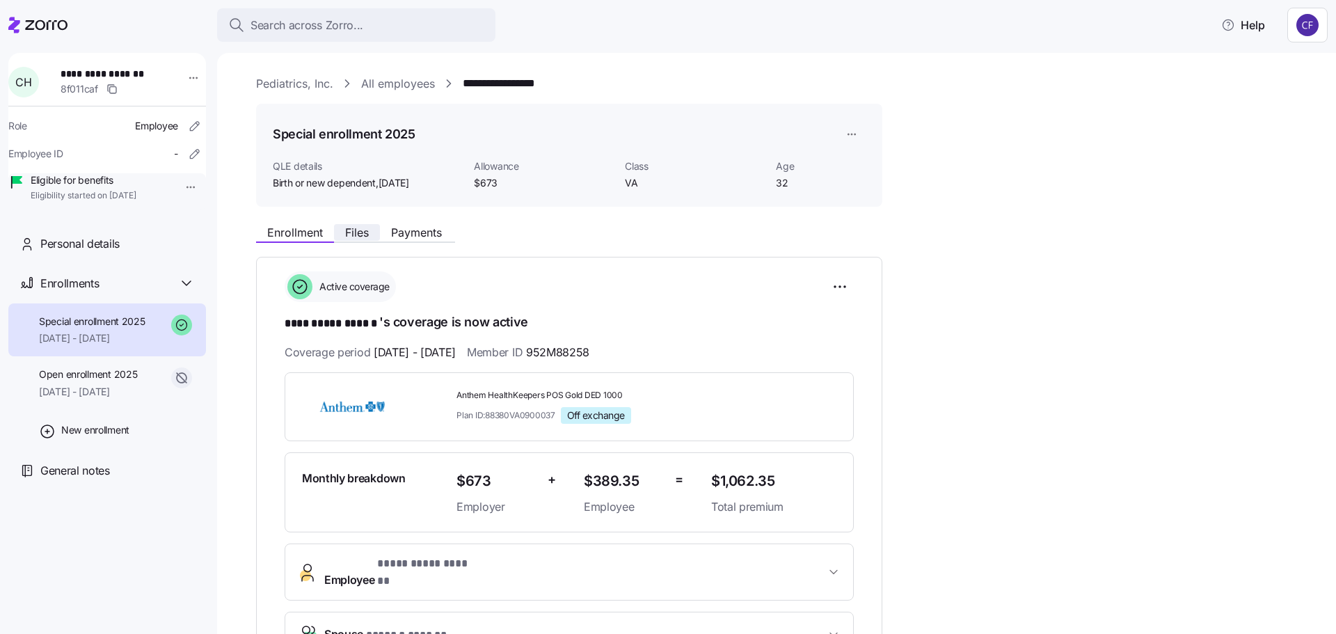
click at [356, 238] on span "Files" at bounding box center [357, 232] width 24 height 11
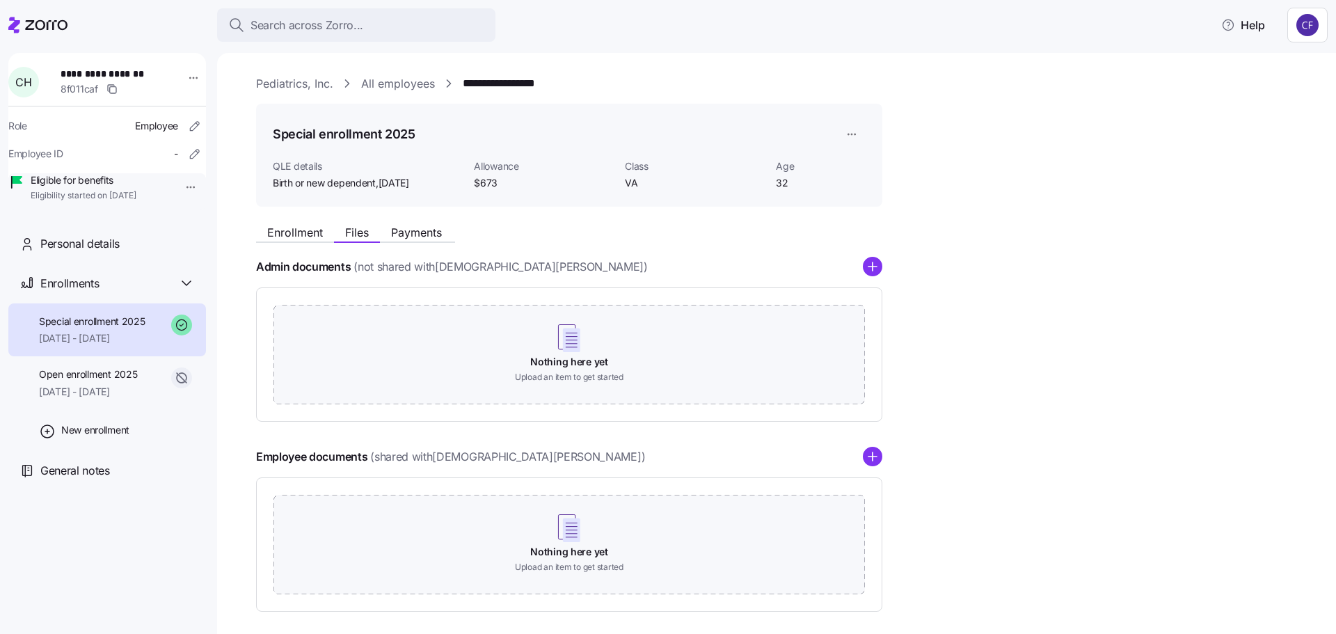
click at [316, 82] on link "Pediatrics, Inc." at bounding box center [294, 83] width 77 height 17
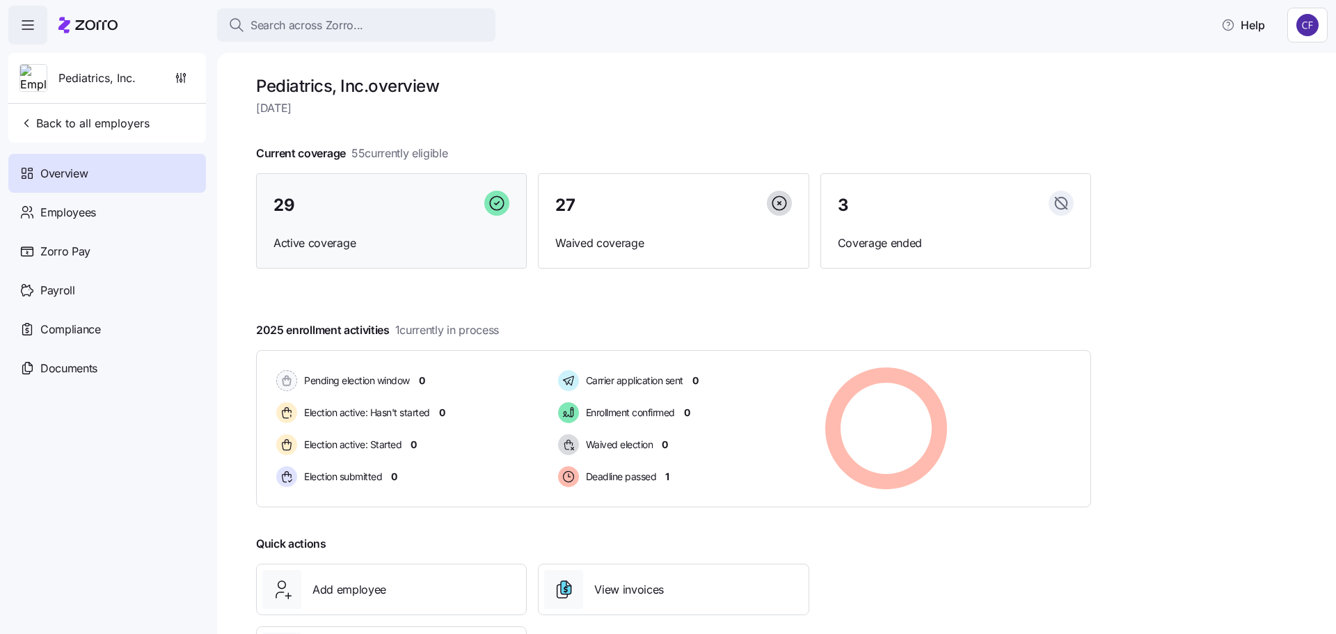
click at [367, 212] on div "29" at bounding box center [391, 206] width 236 height 30
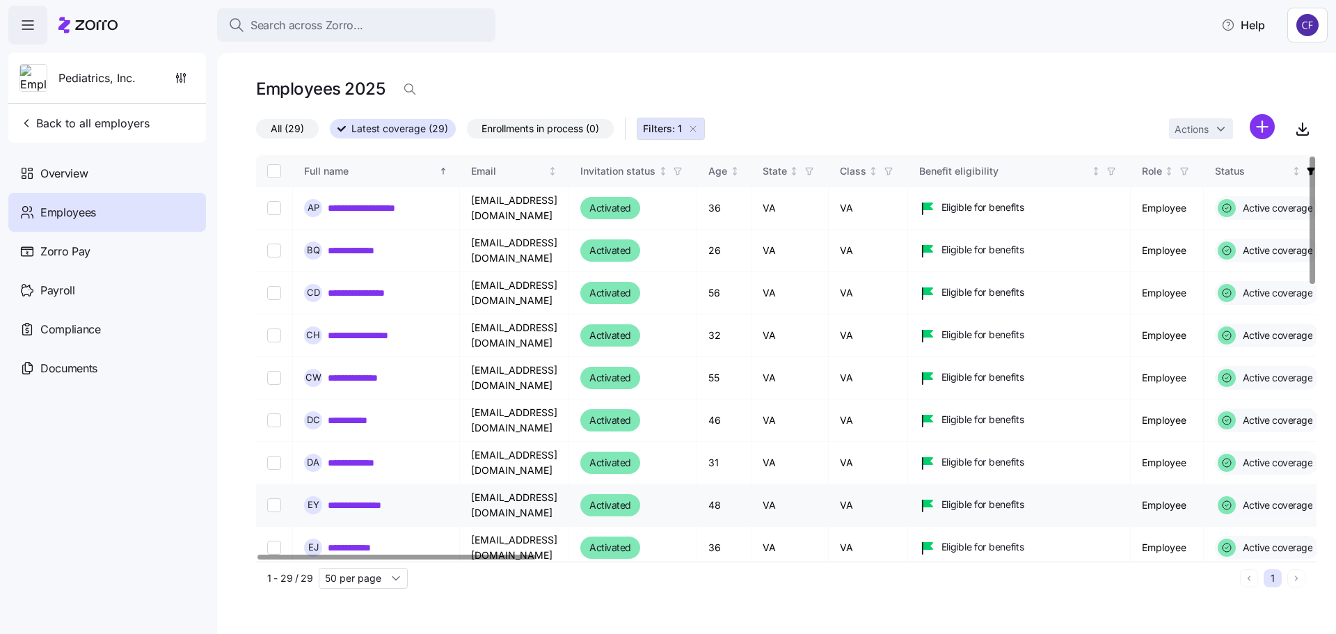
click at [353, 508] on link "**********" at bounding box center [363, 505] width 70 height 14
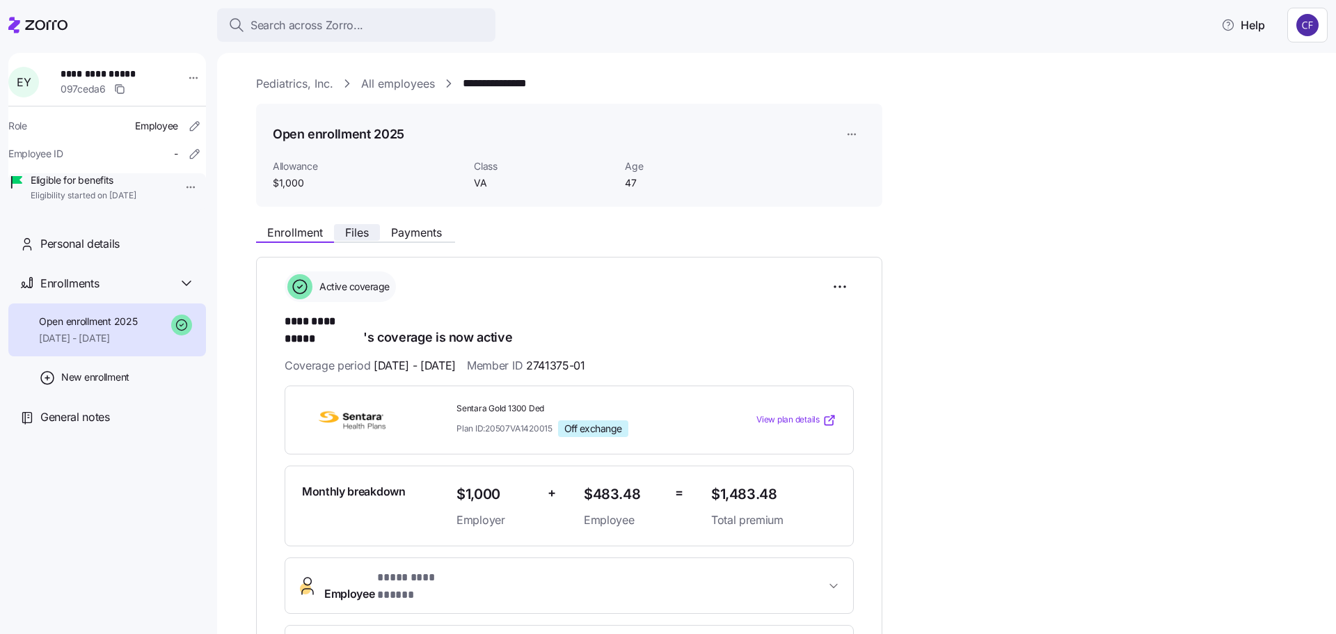
click at [363, 235] on span "Files" at bounding box center [357, 232] width 24 height 11
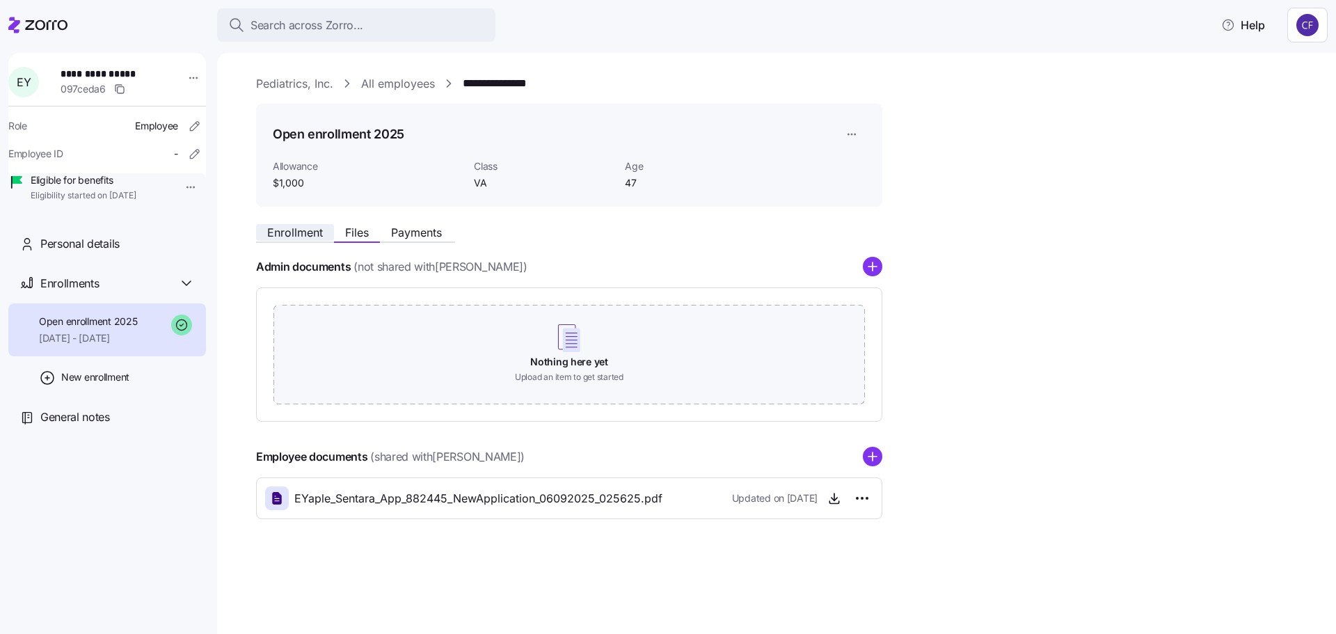
click at [287, 228] on span "Enrollment" at bounding box center [295, 232] width 56 height 11
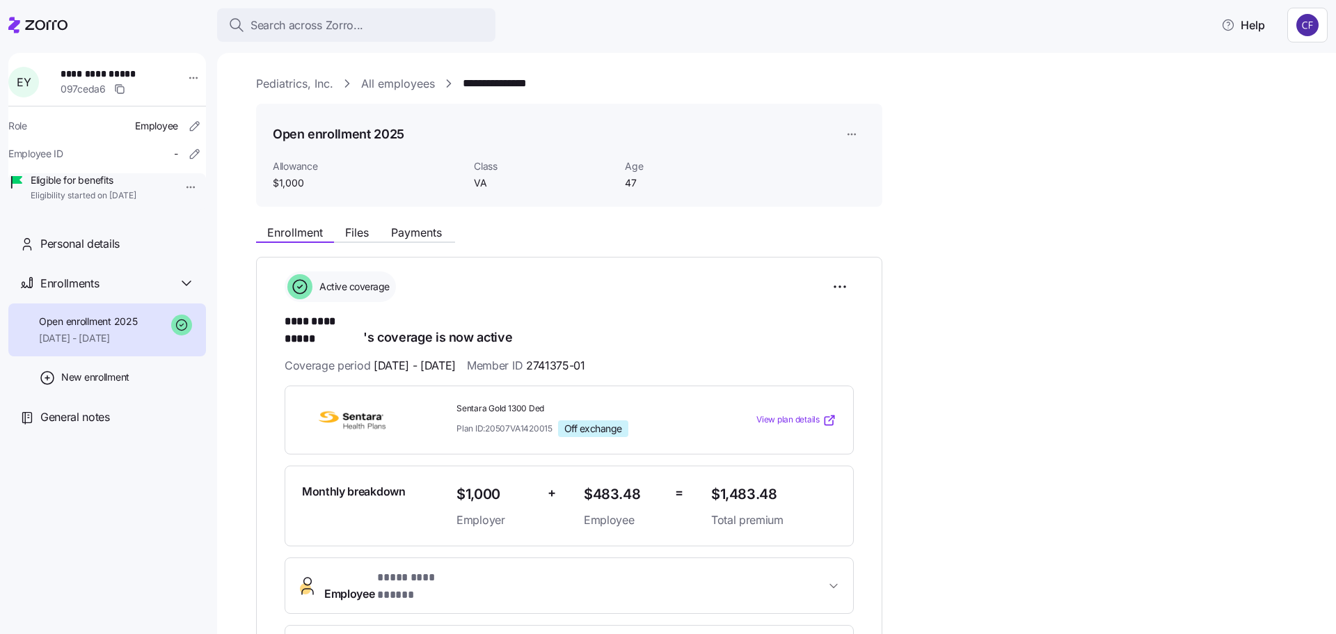
click at [294, 82] on link "Pediatrics, Inc." at bounding box center [294, 83] width 77 height 17
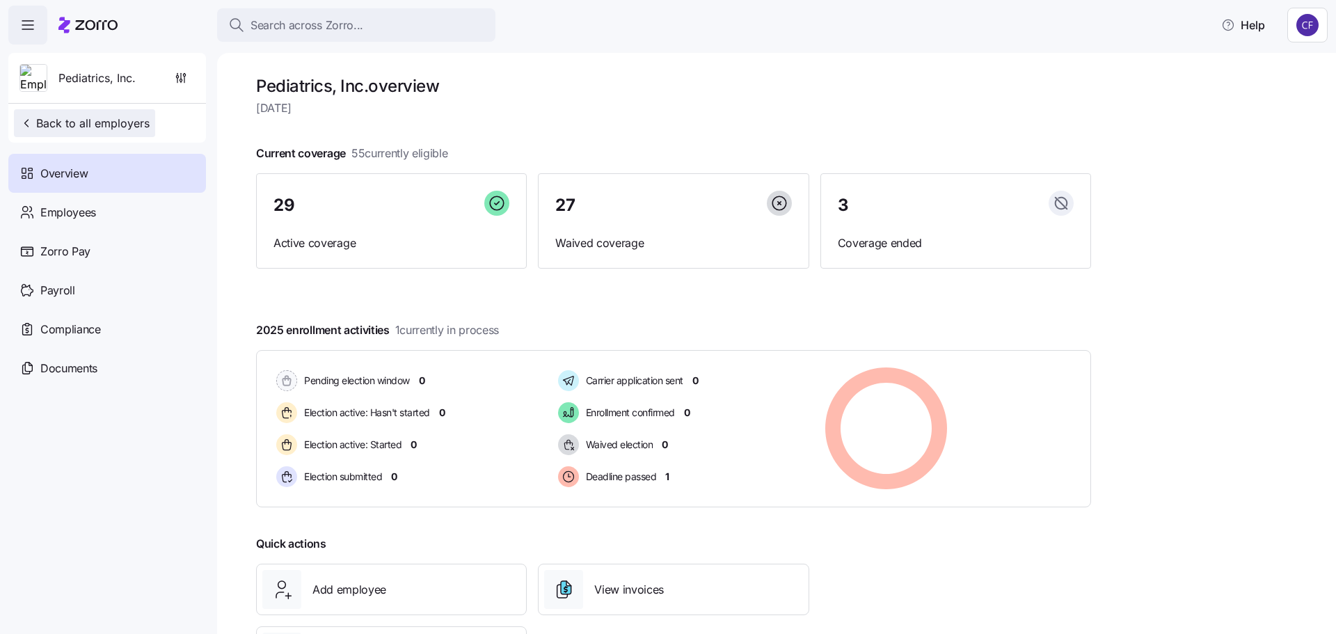
click at [109, 116] on span "Back to all employers" at bounding box center [84, 123] width 130 height 17
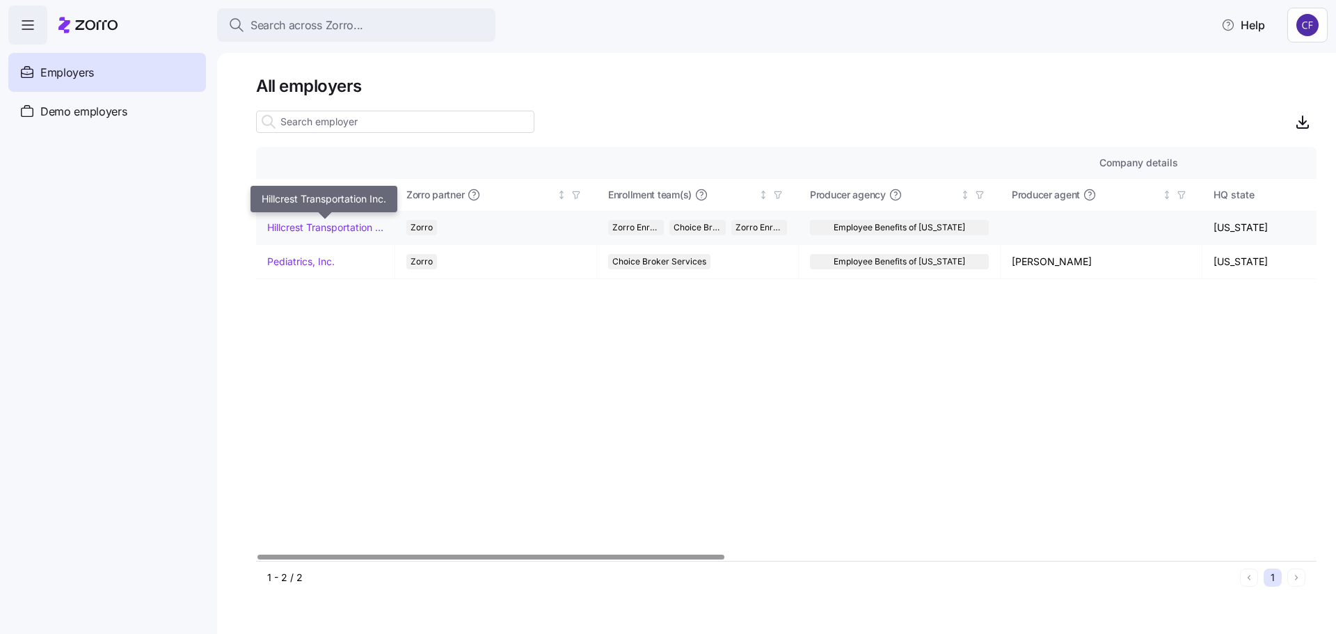
click at [354, 223] on link "Hillcrest Transportation Inc." at bounding box center [325, 228] width 116 height 14
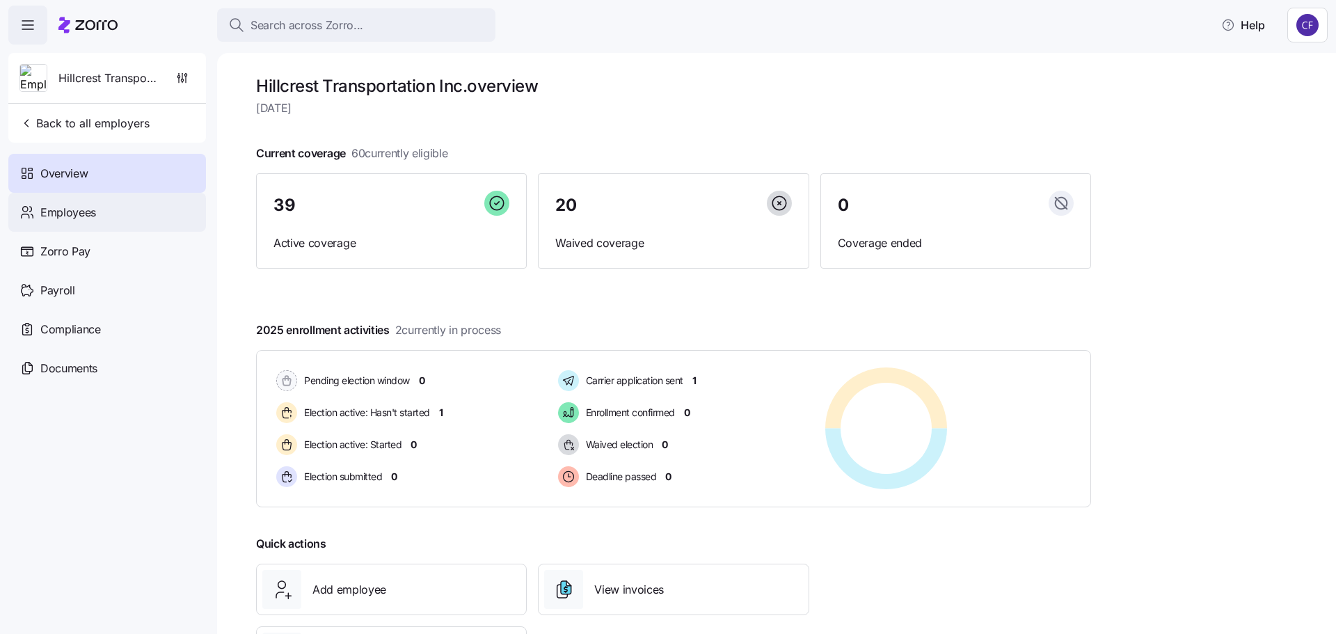
click at [93, 214] on span "Employees" at bounding box center [68, 212] width 56 height 17
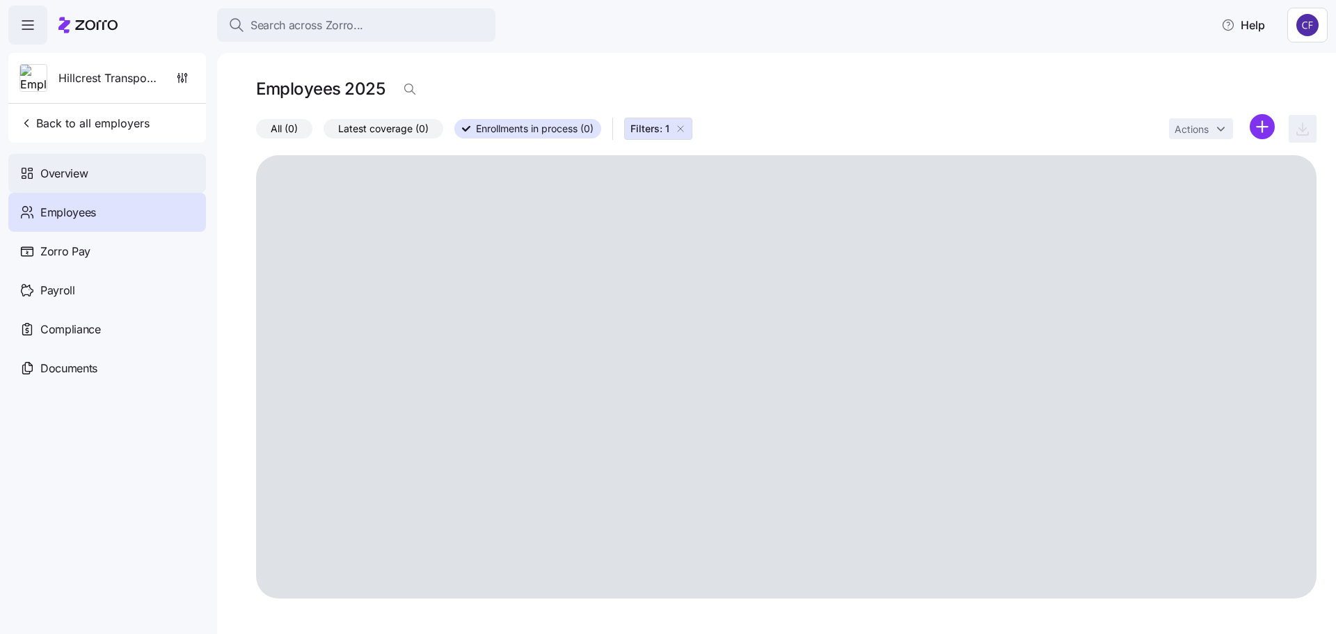
click at [66, 177] on span "Overview" at bounding box center [63, 173] width 47 height 17
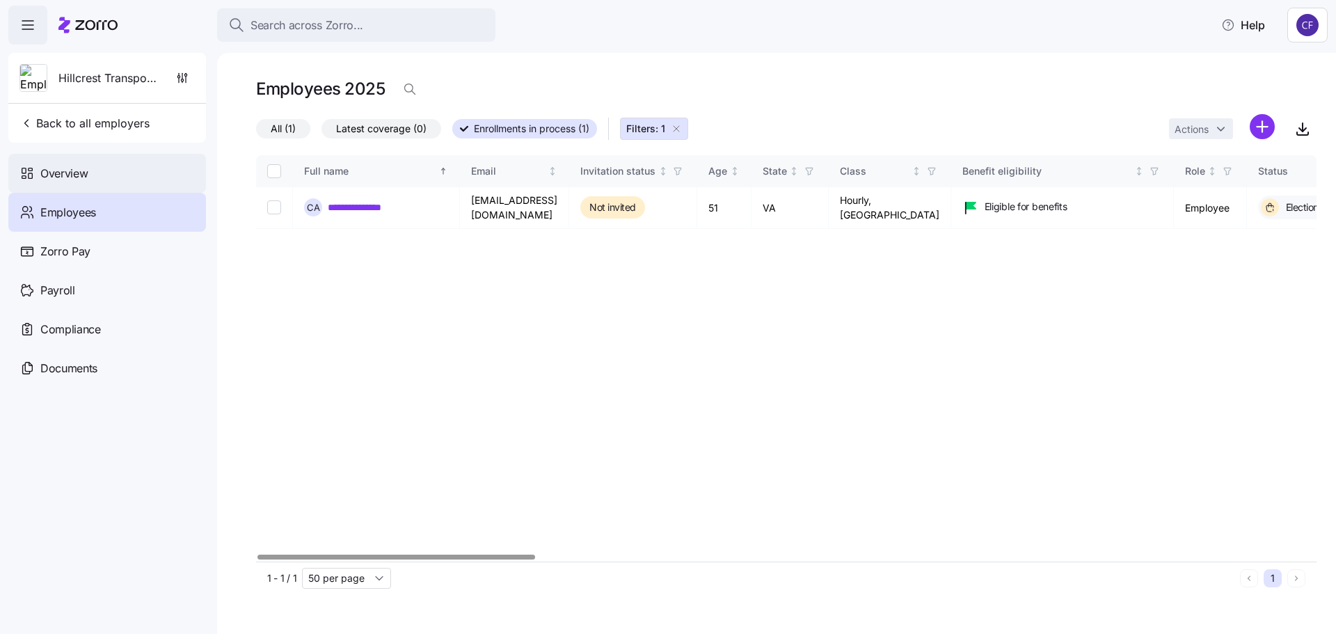
click at [75, 164] on div "Overview" at bounding box center [107, 173] width 198 height 39
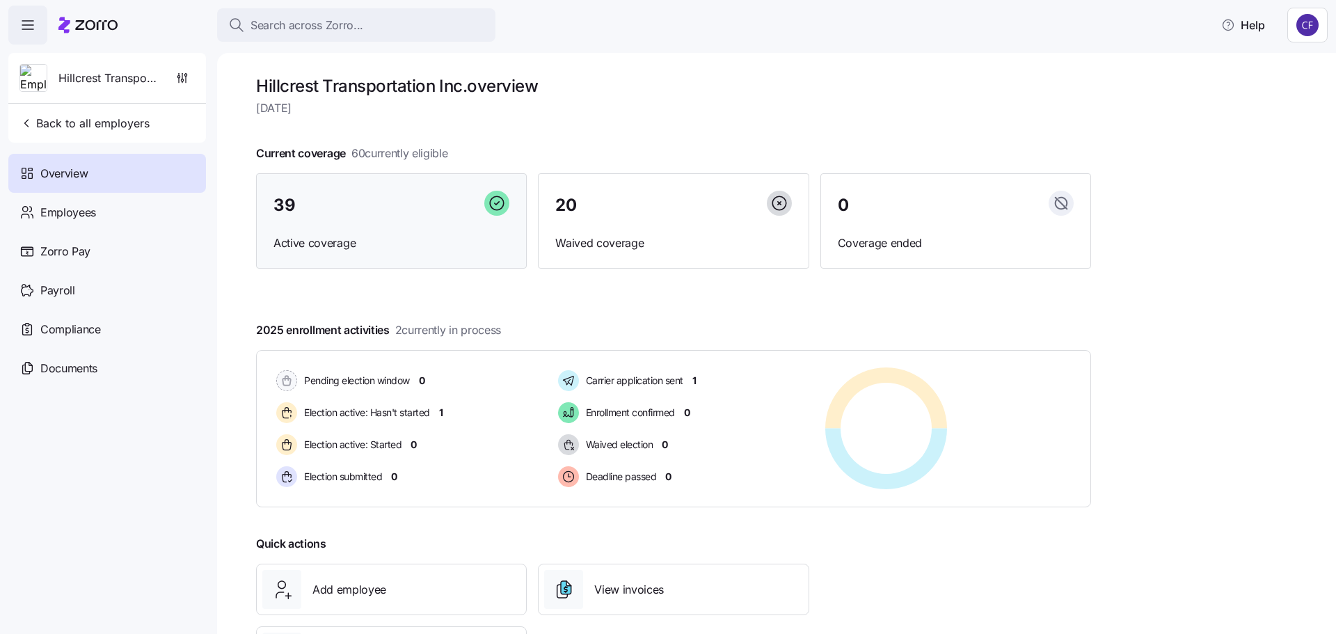
click at [386, 224] on div "39 Active coverage" at bounding box center [391, 221] width 271 height 96
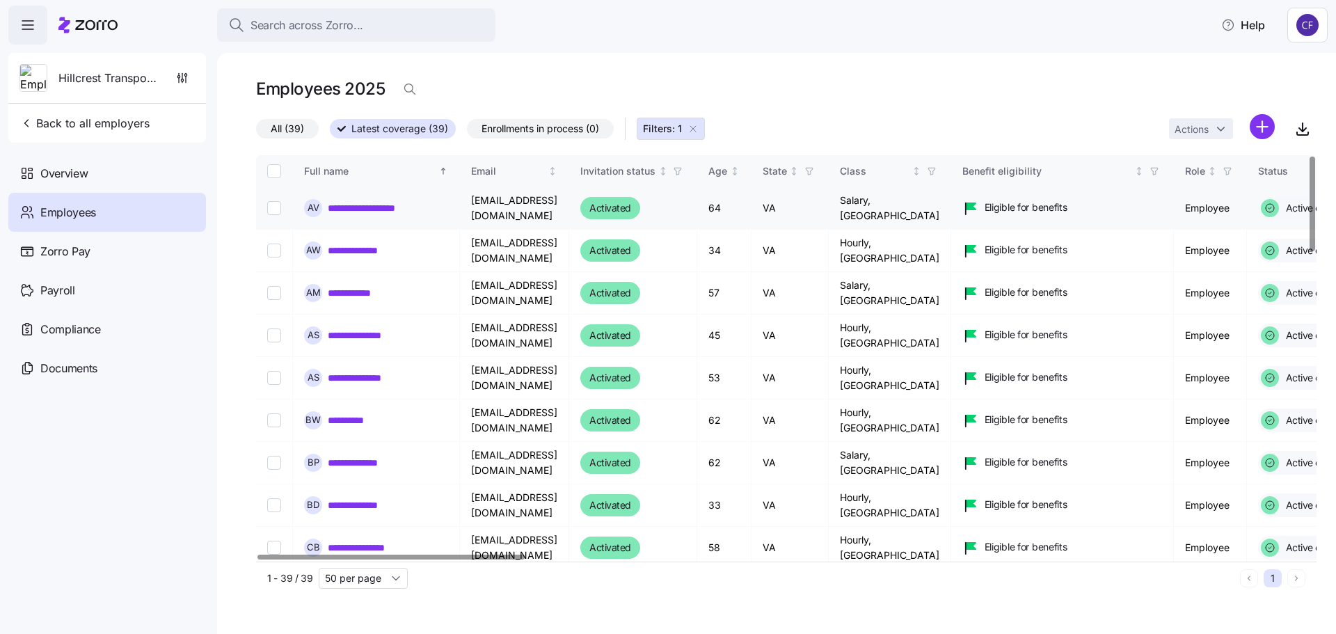
click at [386, 209] on link "**********" at bounding box center [381, 208] width 106 height 14
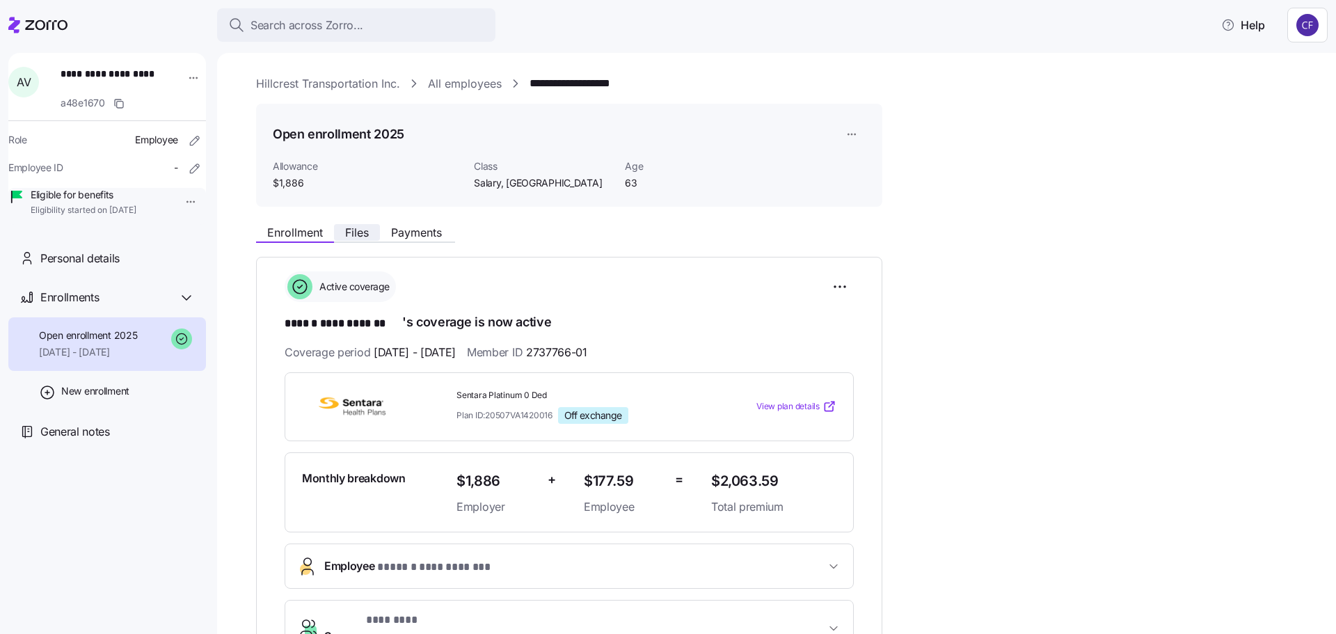
click at [357, 237] on span "Files" at bounding box center [357, 232] width 24 height 11
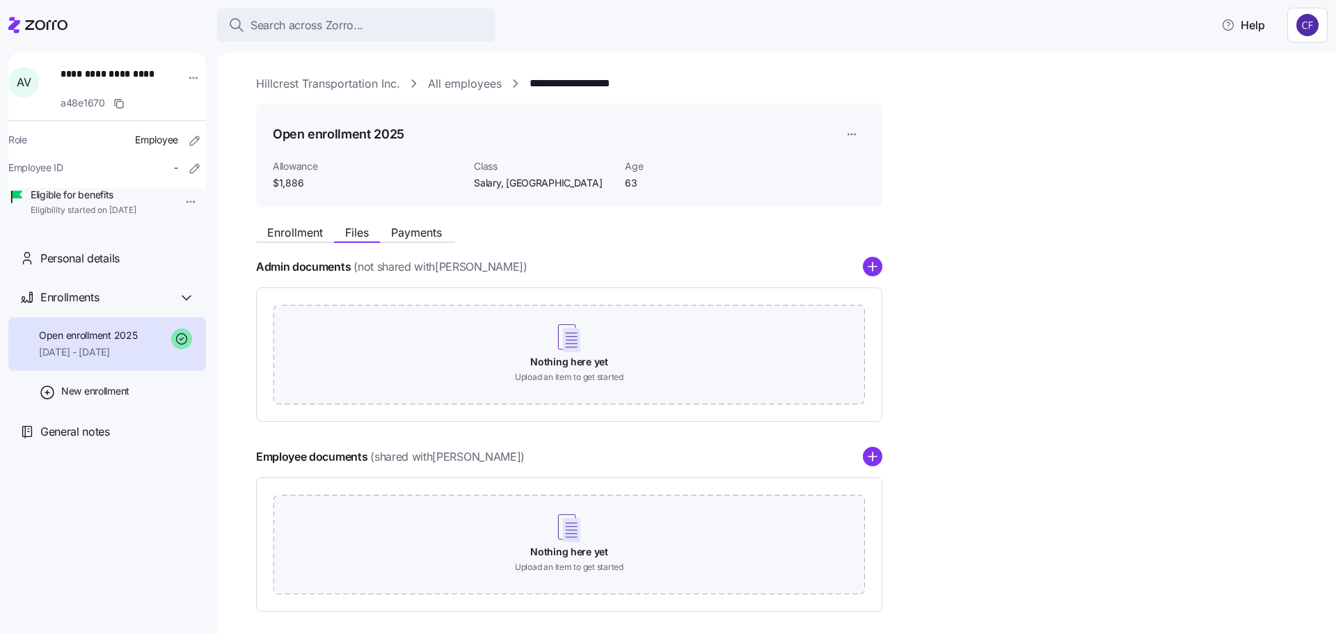
click at [467, 86] on link "All employees" at bounding box center [465, 83] width 74 height 17
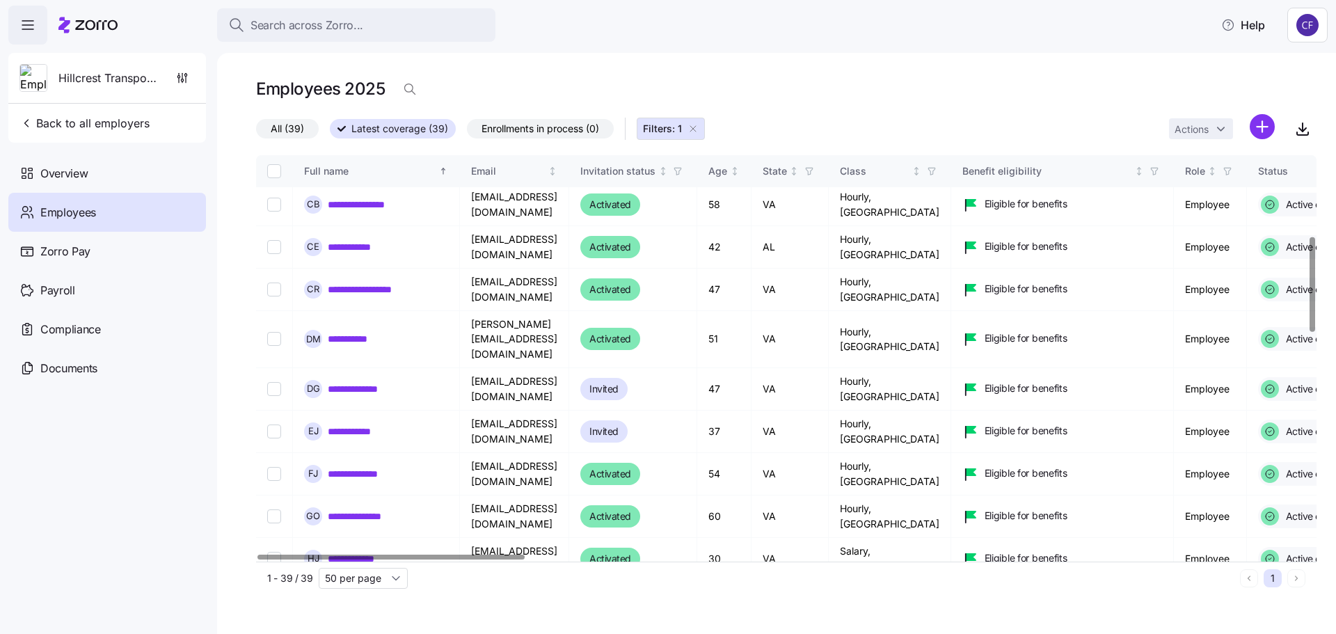
scroll to position [348, 0]
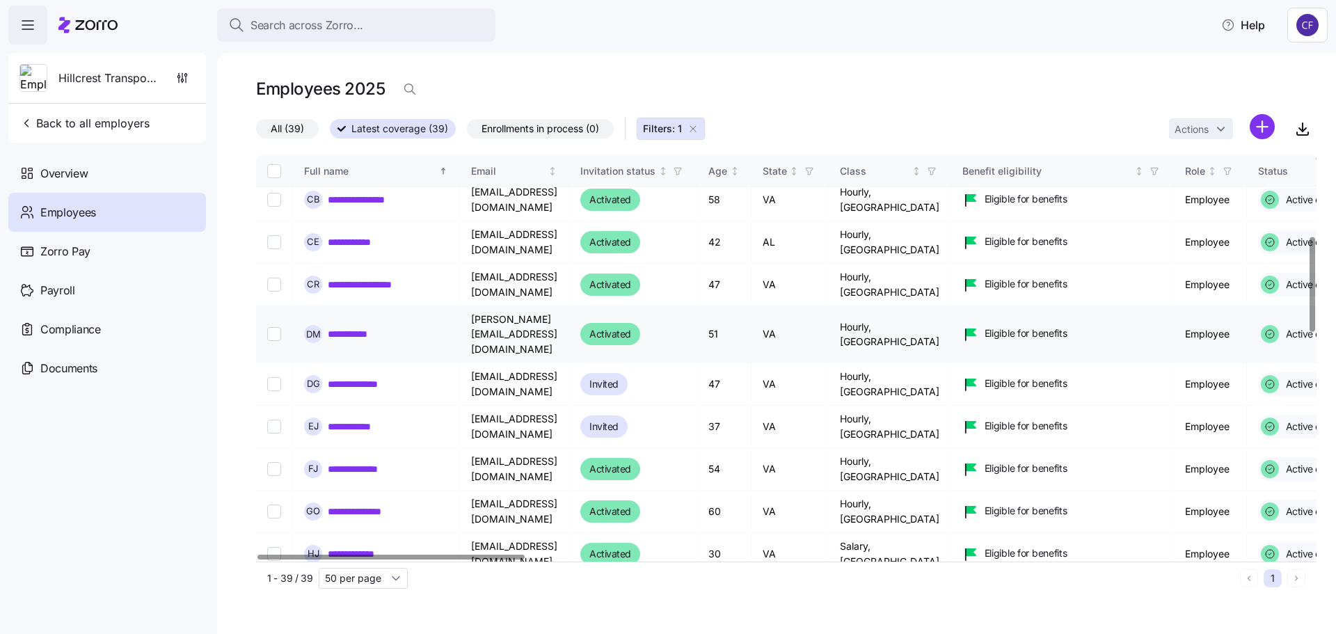
click at [361, 332] on link "**********" at bounding box center [362, 334] width 69 height 14
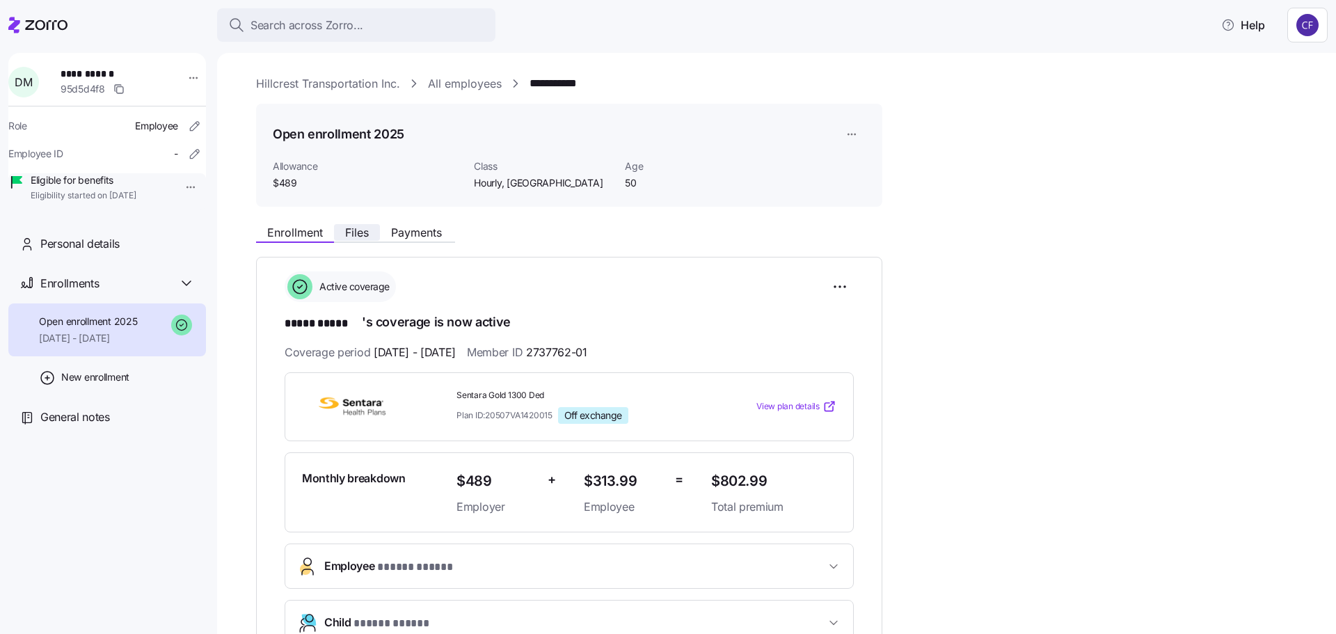
click at [366, 235] on span "Files" at bounding box center [357, 232] width 24 height 11
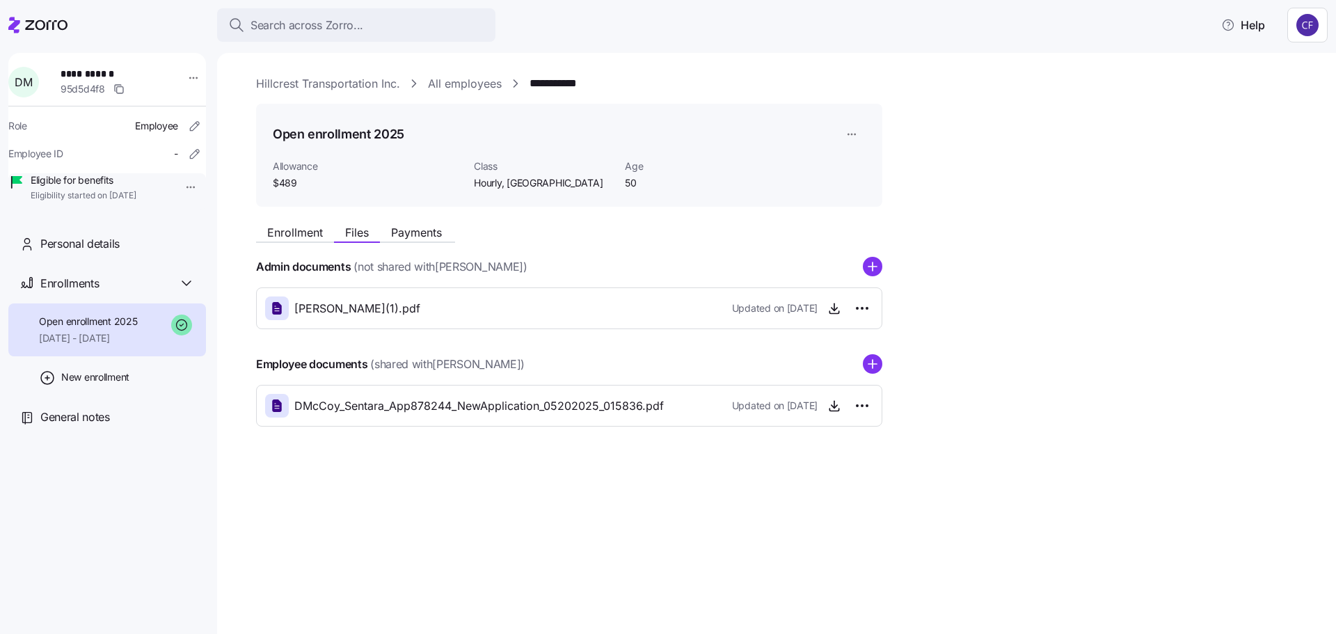
click at [364, 83] on link "Hillcrest Transportation Inc." at bounding box center [328, 83] width 144 height 17
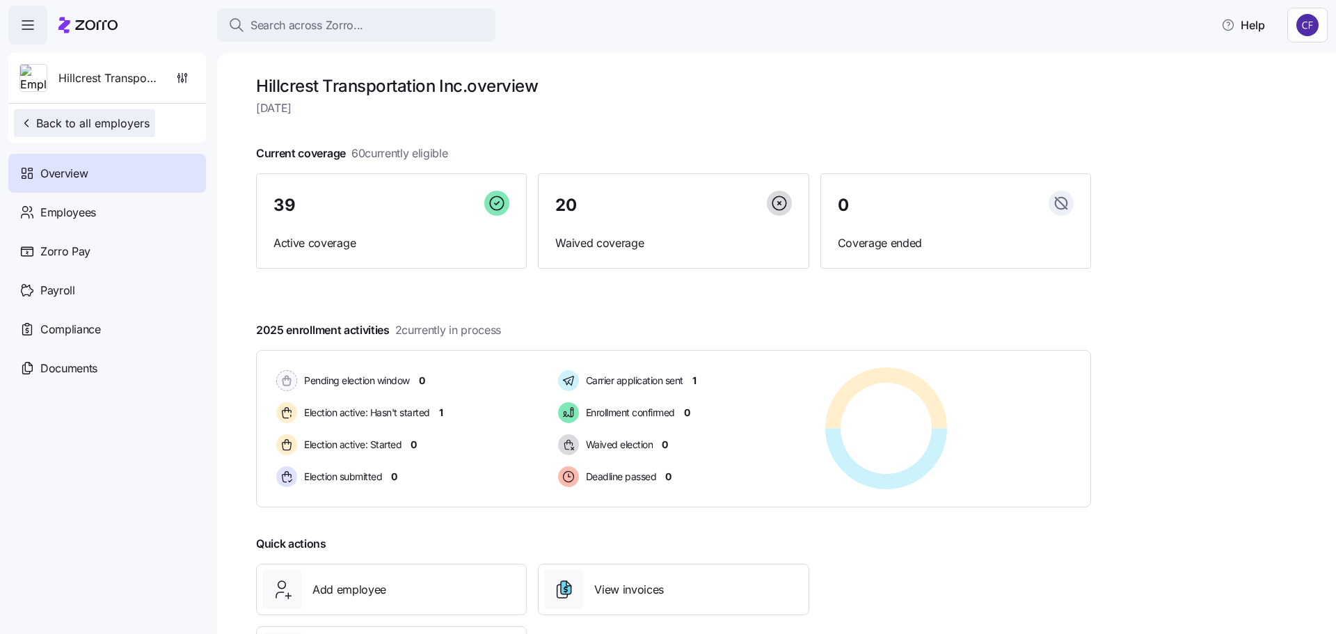
click at [74, 131] on span "Back to all employers" at bounding box center [84, 123] width 130 height 17
